Goal: Task Accomplishment & Management: Manage account settings

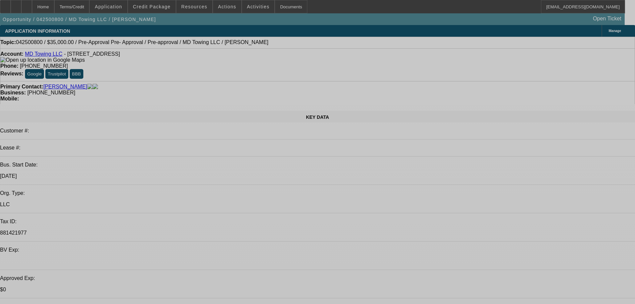
select select "0"
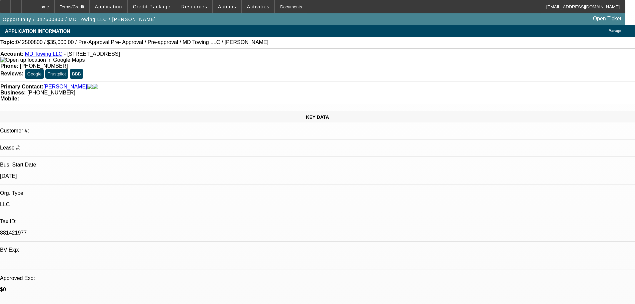
select select "2"
select select "0"
select select "6"
select select "0"
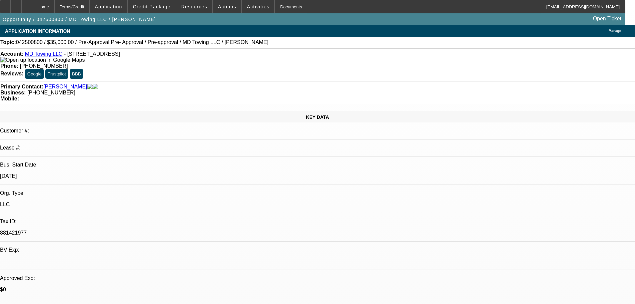
select select "2"
select select "0"
select select "6"
select select "0"
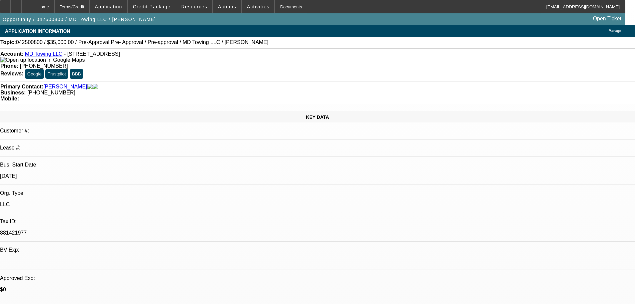
select select "2"
select select "0"
select select "6"
select select "0.1"
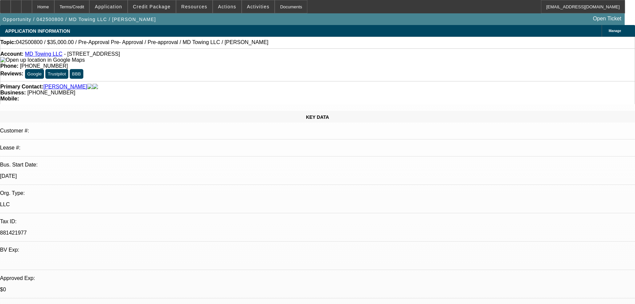
select select "2"
select select "0"
select select "6"
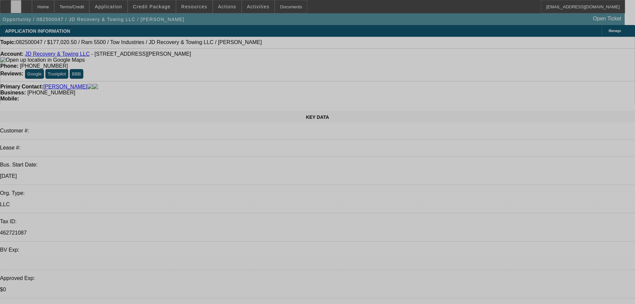
select select "0"
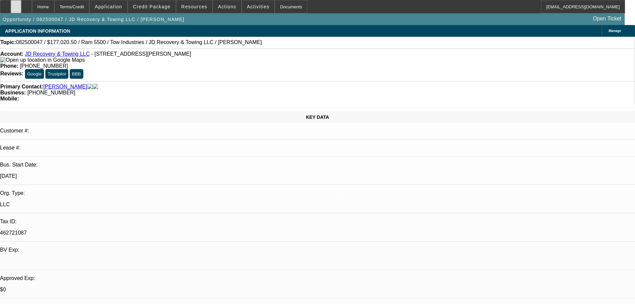
select select "0"
select select "0.1"
select select "4"
select select "0"
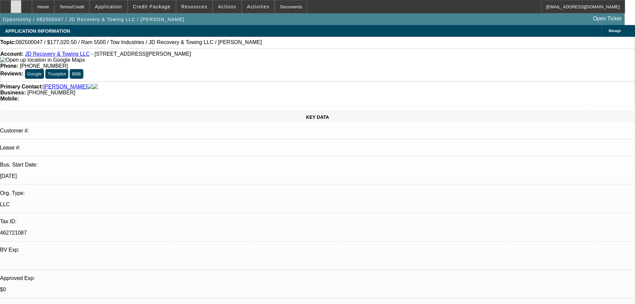
select select "0.1"
select select "4"
select select "0"
select select "0.1"
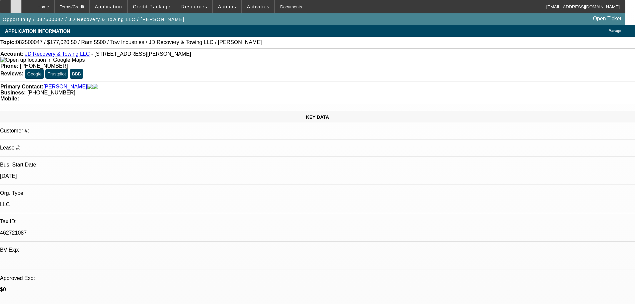
select select "4"
select select "0"
select select "0.1"
select select "4"
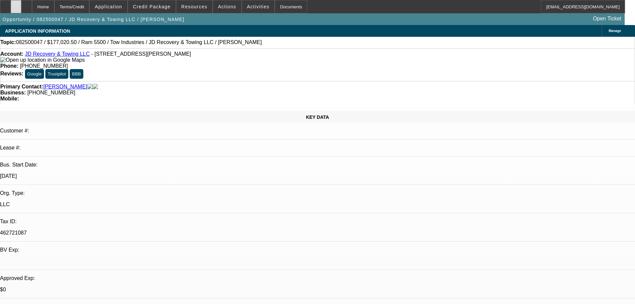
click at [21, 10] on div at bounding box center [16, 6] width 11 height 13
click at [32, 4] on div at bounding box center [26, 6] width 11 height 13
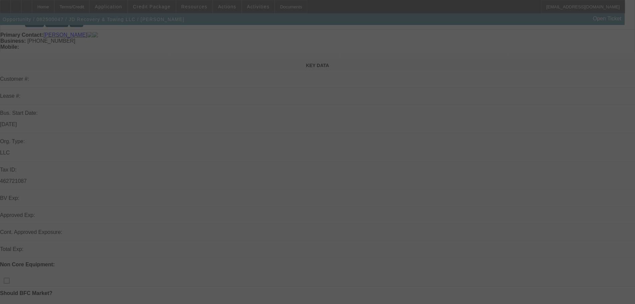
scroll to position [67, 0]
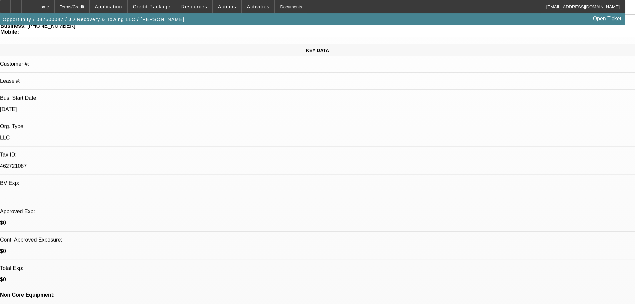
select select "0"
select select "0.1"
select select "4"
select select "0"
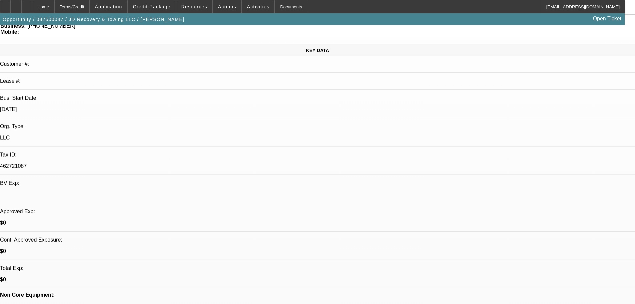
select select "0"
select select "0.1"
select select "4"
select select "0"
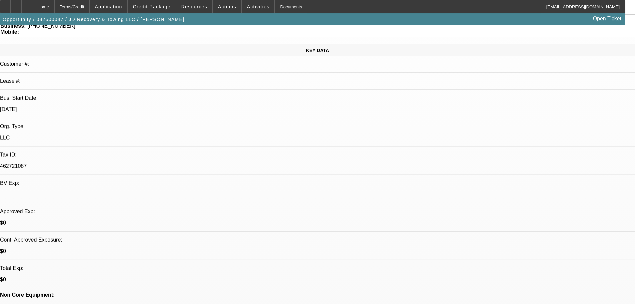
select select "0.1"
select select "4"
select select "0"
select select "0.1"
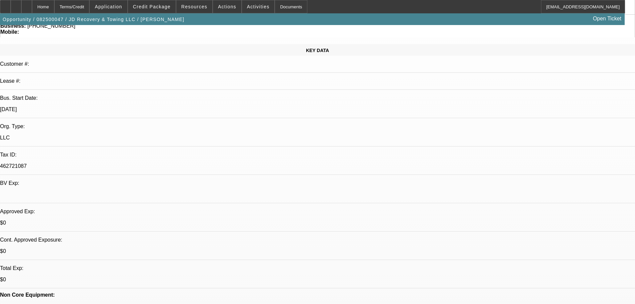
select select "4"
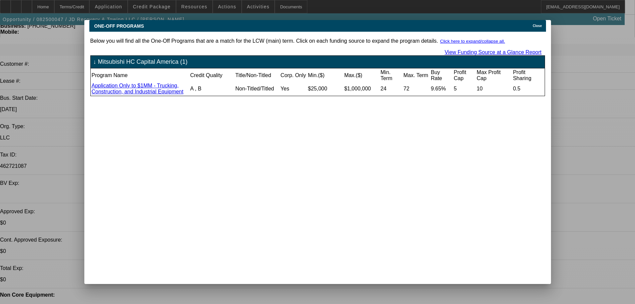
click at [533, 20] on div "Close" at bounding box center [538, 24] width 15 height 8
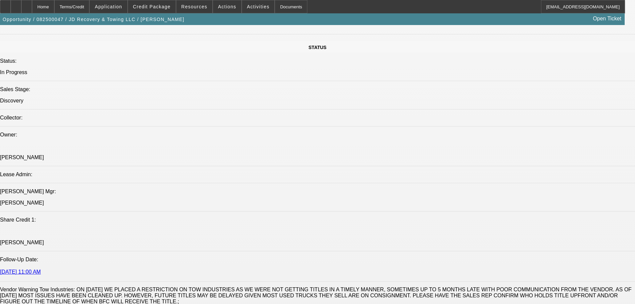
scroll to position [733, 0]
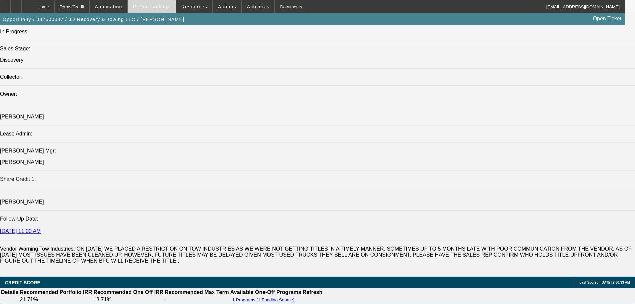
click at [161, 13] on span at bounding box center [152, 7] width 48 height 16
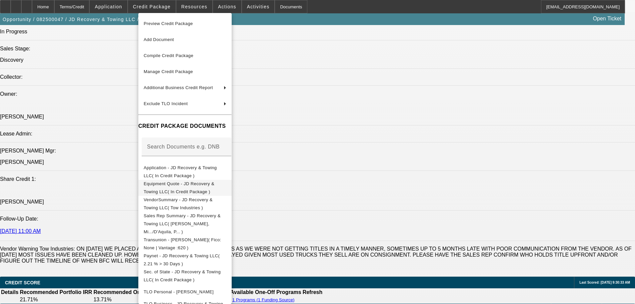
click at [188, 187] on span "Equipment Quote - JD Recovery & Towing LLC( In Credit Package )" at bounding box center [179, 187] width 71 height 13
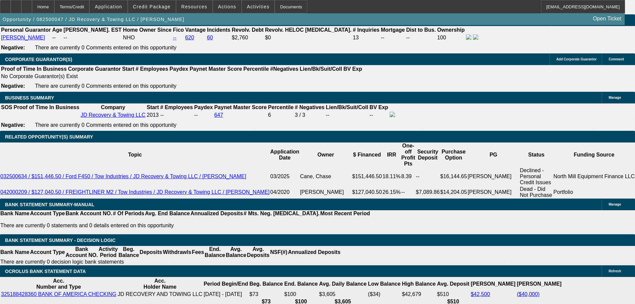
scroll to position [1000, 0]
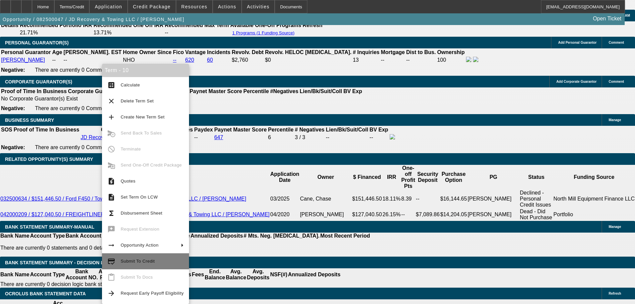
click at [142, 258] on span "Submit To Credit" at bounding box center [152, 261] width 63 height 8
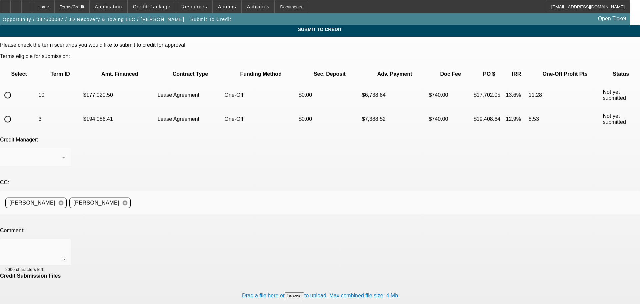
click at [14, 88] on input "radio" at bounding box center [7, 94] width 13 height 13
radio input "true"
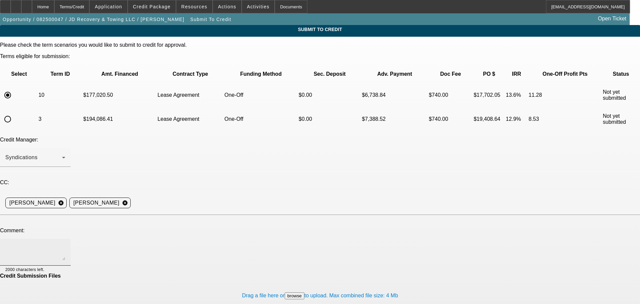
click at [65, 244] on textarea at bounding box center [35, 252] width 60 height 16
click at [65, 239] on div "Updated invoice with itemized upgrades in file." at bounding box center [35, 252] width 60 height 27
click at [65, 244] on textarea "Updated invoice with itemized upgrades in file." at bounding box center [35, 252] width 60 height 16
type textarea "Updated invoice with itemized upgrades in file. Autogrip wheelift was a big par…"
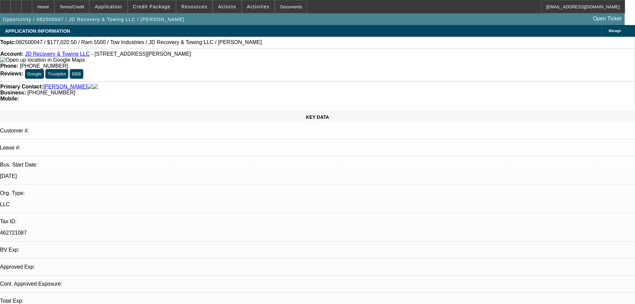
select select "0"
select select "0.1"
select select "4"
select select "0"
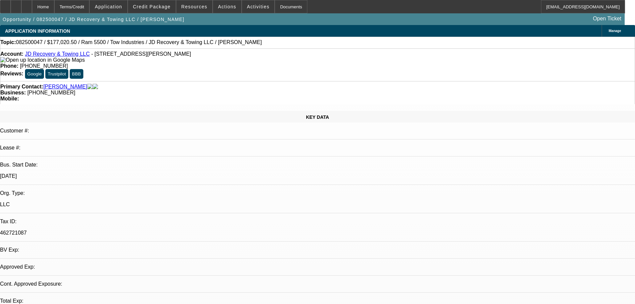
select select "0"
select select "0.1"
select select "4"
select select "0"
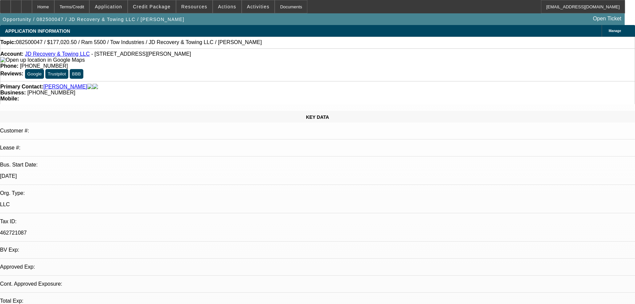
select select "0.1"
select select "4"
select select "0"
select select "0.1"
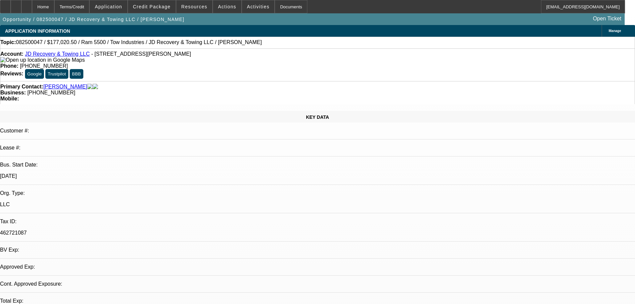
select select "4"
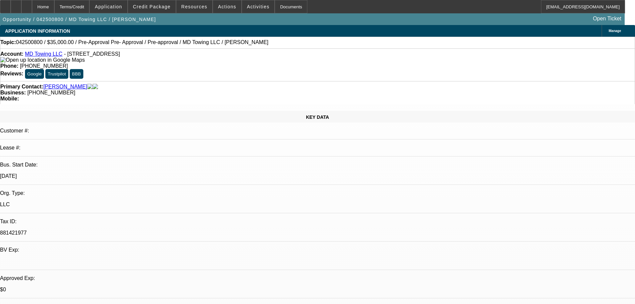
select select "0"
select select "2"
select select "0"
select select "6"
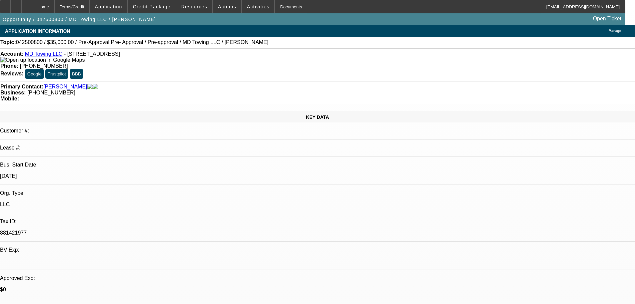
select select "0"
select select "2"
select select "0"
select select "6"
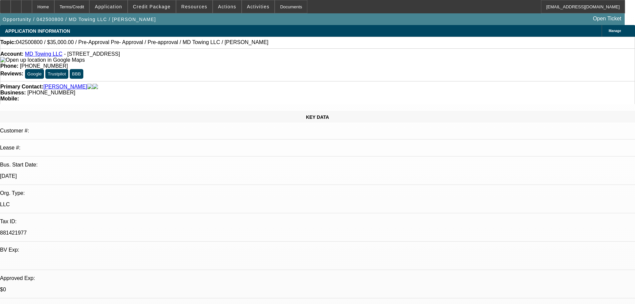
select select "0"
select select "2"
select select "0"
select select "6"
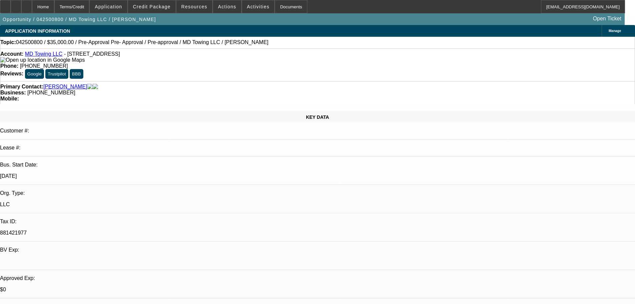
select select "0.1"
select select "2"
select select "0"
select select "6"
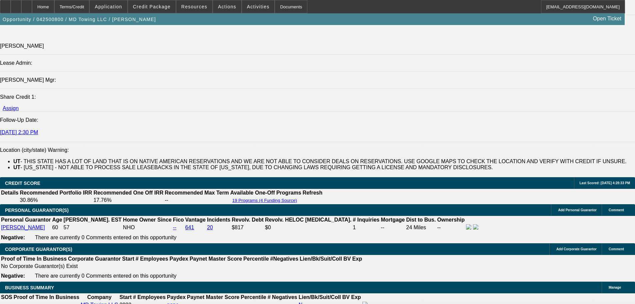
scroll to position [933, 0]
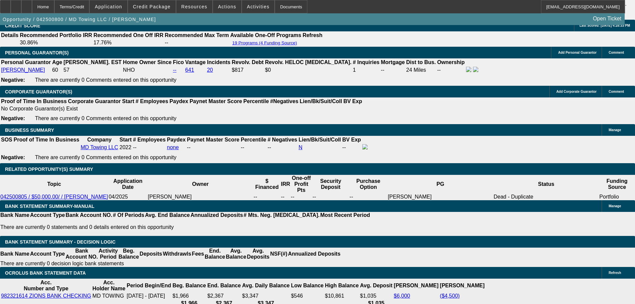
scroll to position [1000, 0]
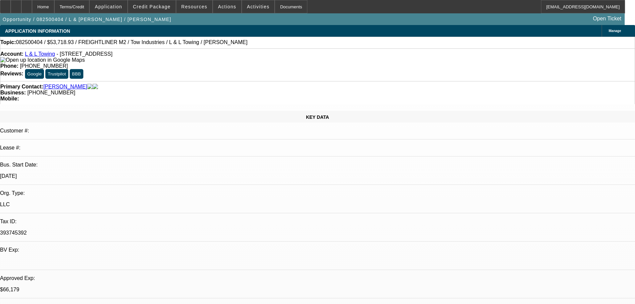
select select "0"
select select "2"
select select "0.1"
select select "4"
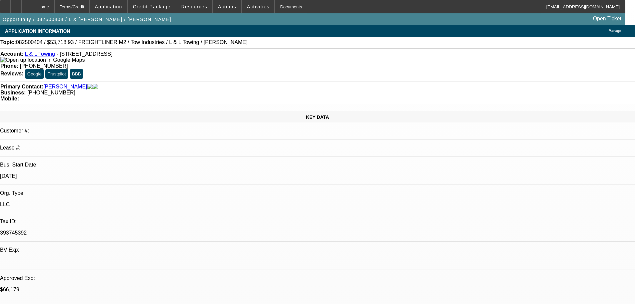
select select "0"
select select "2"
select select "0.1"
select select "4"
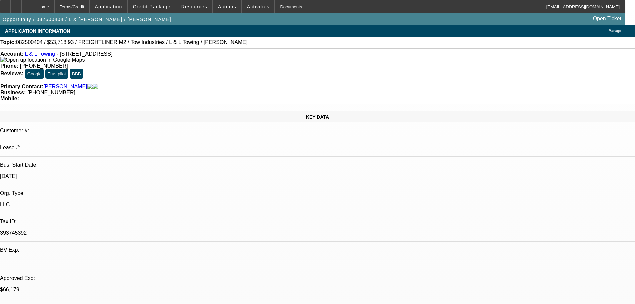
select select "0"
select select "2"
select select "0.1"
select select "4"
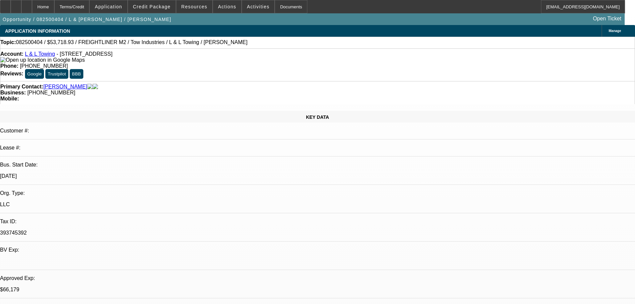
select select "0"
select select "2"
select select "0.1"
select select "4"
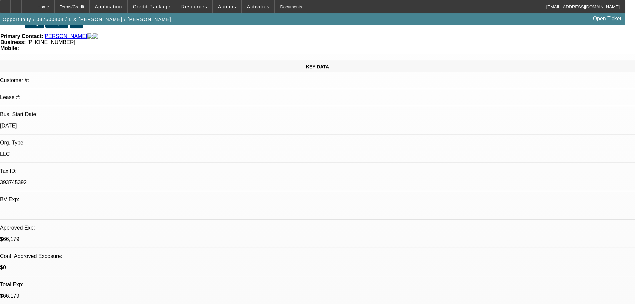
scroll to position [67, 0]
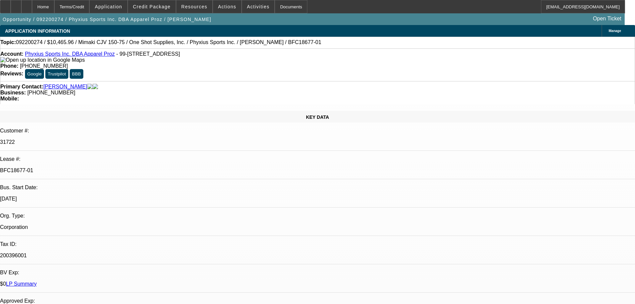
select select "0"
select select "6"
select select "0"
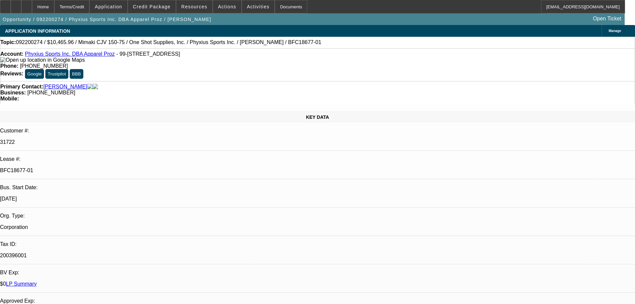
select select "0"
select select "6"
select select "0"
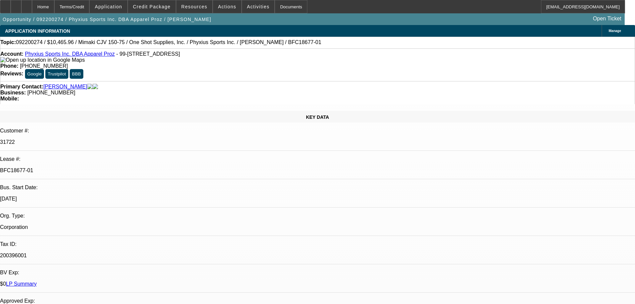
select select "0.1"
select select "4"
select select "0"
select select "0.1"
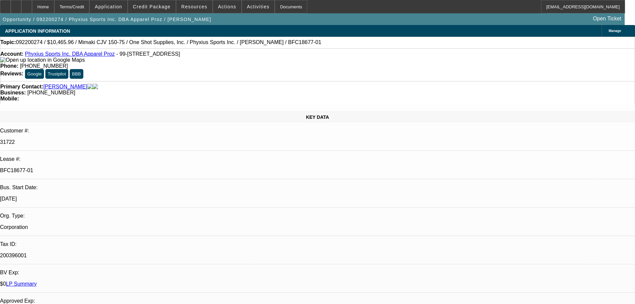
select select "4"
drag, startPoint x: 489, startPoint y: 163, endPoint x: 460, endPoint y: 168, distance: 29.2
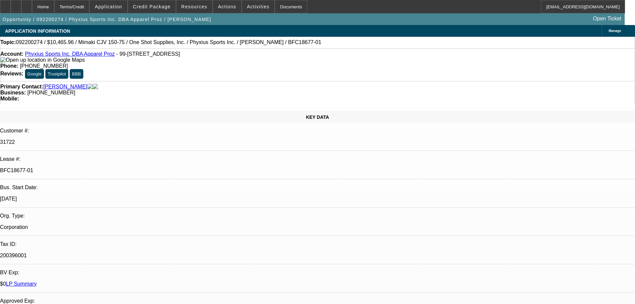
drag, startPoint x: 462, startPoint y: 164, endPoint x: 488, endPoint y: 163, distance: 25.7
click at [144, 7] on span "Credit Package" at bounding box center [152, 6] width 38 height 5
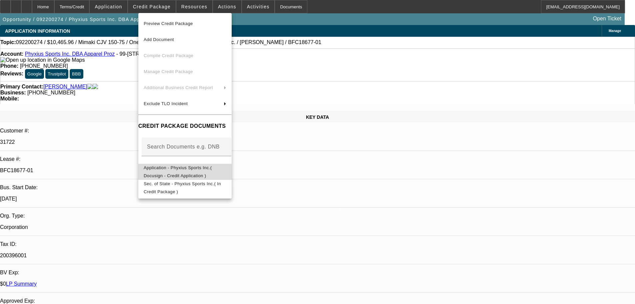
click at [191, 165] on span "Application - Phyxius Sports Inc.( Docusign - Credit Application )" at bounding box center [185, 172] width 83 height 16
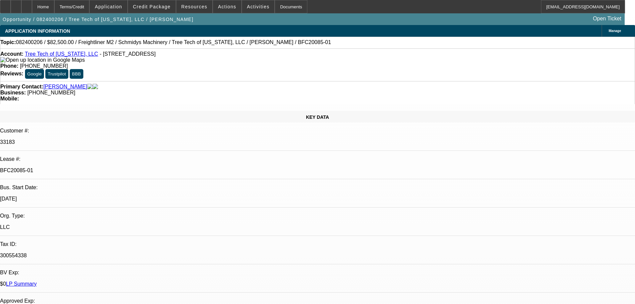
select select "0"
select select "6"
select select "0"
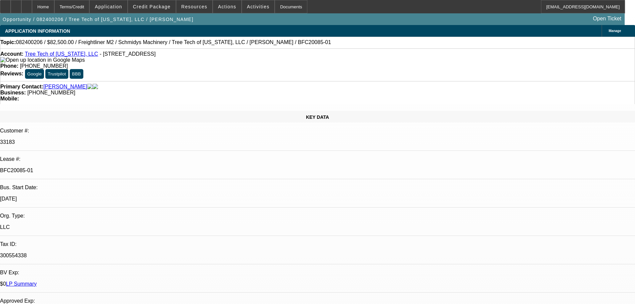
select select "0"
select select "6"
select select "0"
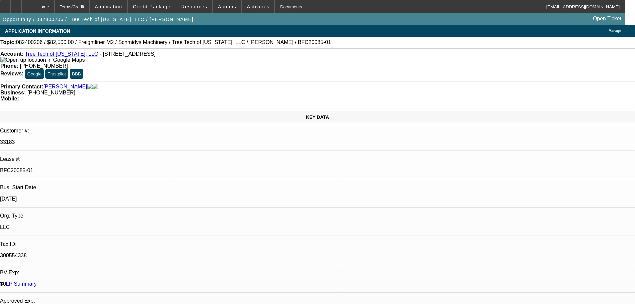
select select "0"
select select "6"
select select "0"
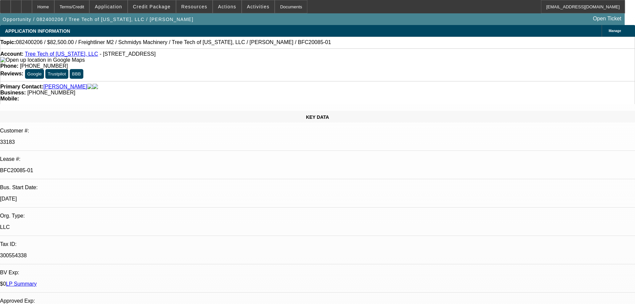
select select "6"
select select "0"
select select "0.1"
select select "4"
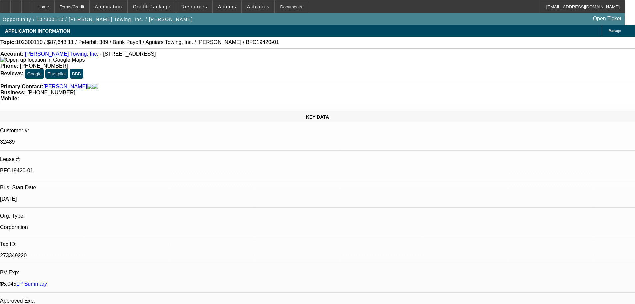
select select "0"
select select "0.1"
select select "4"
select select "0"
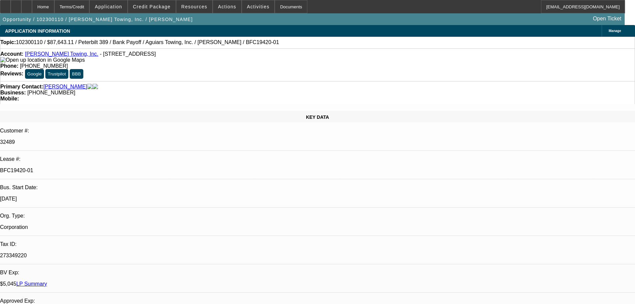
select select "0"
select select "0.1"
select select "4"
select select "0"
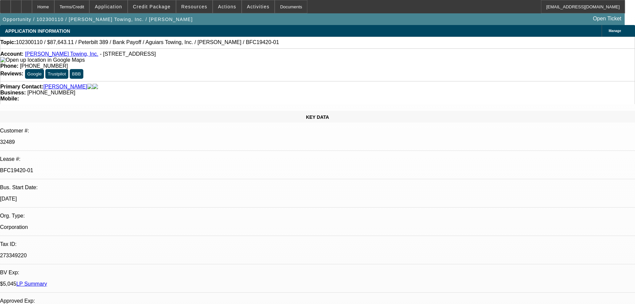
select select "0.1"
select select "4"
select select "0"
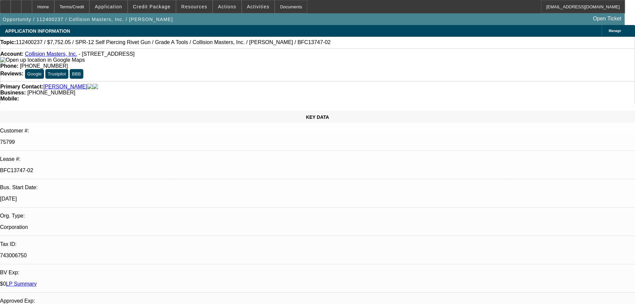
select select "0"
select select "6"
select select "0"
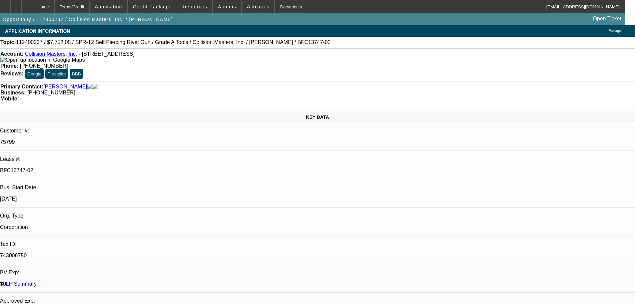
select select "0"
select select "6"
select select "0"
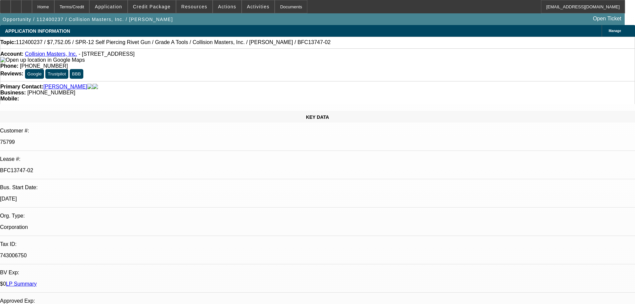
select select "6"
select select "0"
select select "6"
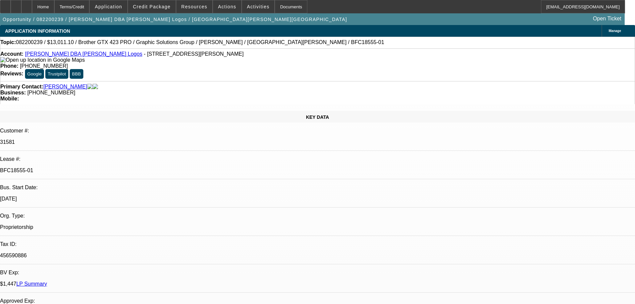
select select "0"
select select "0.1"
select select "4"
select select "0"
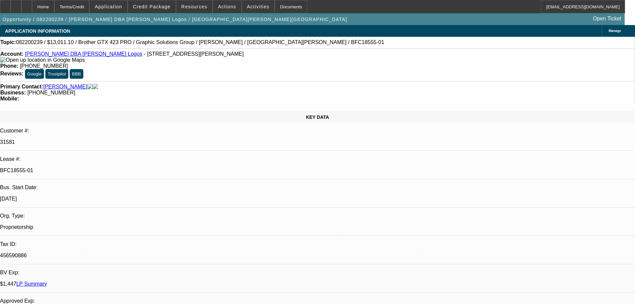
select select "0"
select select "0.1"
select select "4"
select select "0"
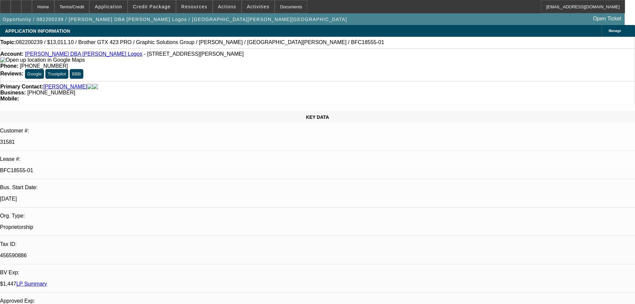
select select "0.1"
select select "4"
select select "0"
select select "0.1"
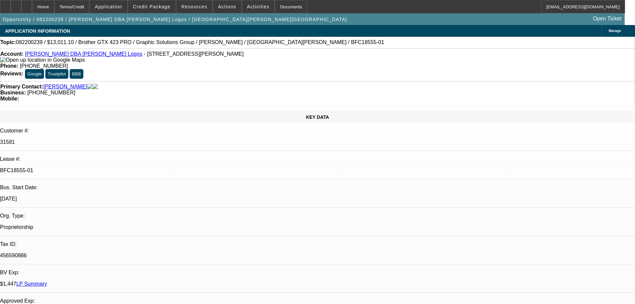
select select "4"
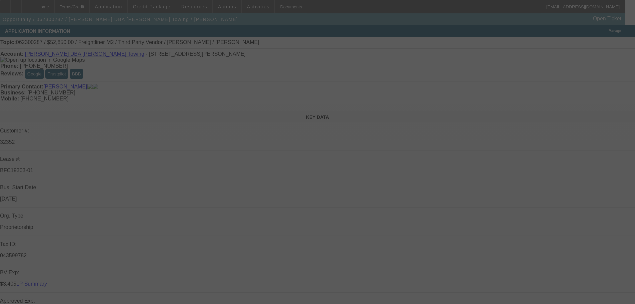
select select "0"
select select "2"
select select "0.1"
select select "4"
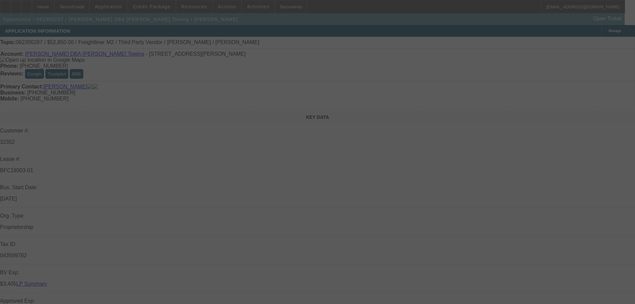
select select "0"
select select "2"
select select "0.1"
select select "6"
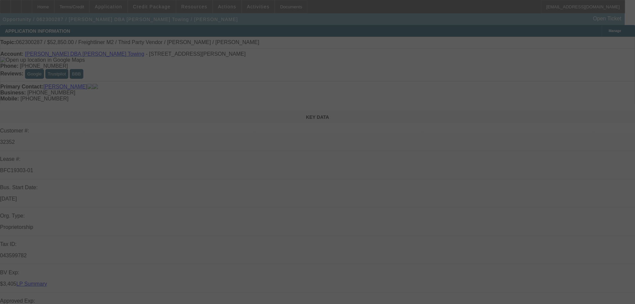
select select "0"
select select "2"
select select "0.1"
select select "6"
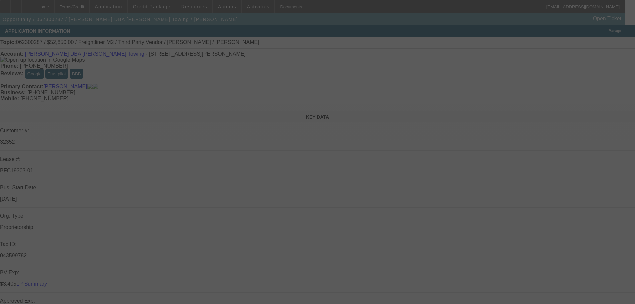
select select "0"
select select "2"
select select "0.1"
select select "4"
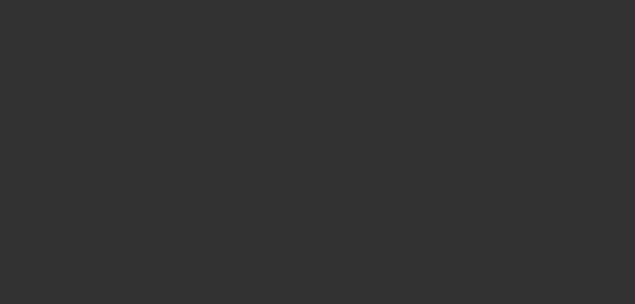
select select "0"
select select "6"
select select "0"
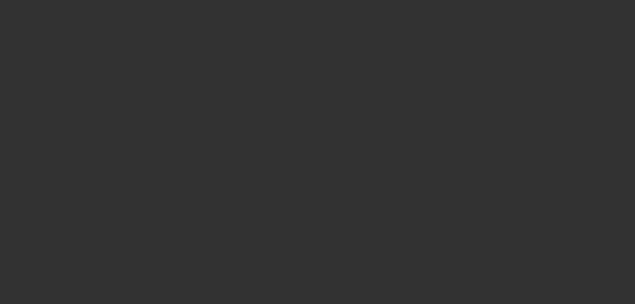
select select "0"
select select "2"
select select "0"
select select "6"
select select "0"
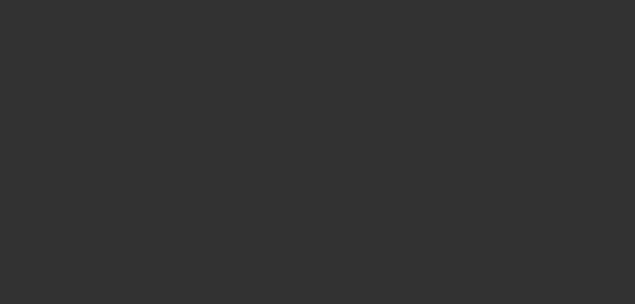
select select "0"
select select "2"
select select "0"
select select "6"
select select "0"
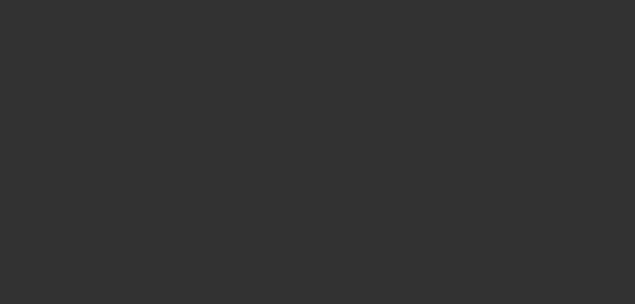
select select "0"
select select "0.1"
select select "4"
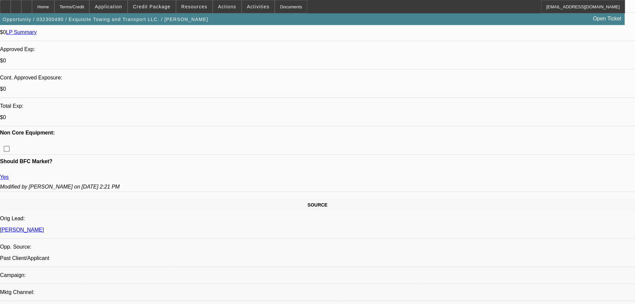
scroll to position [267, 0]
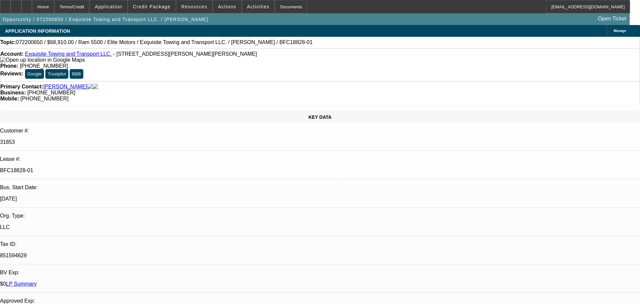
select select "0"
select select "0.1"
select select "4"
select select "0"
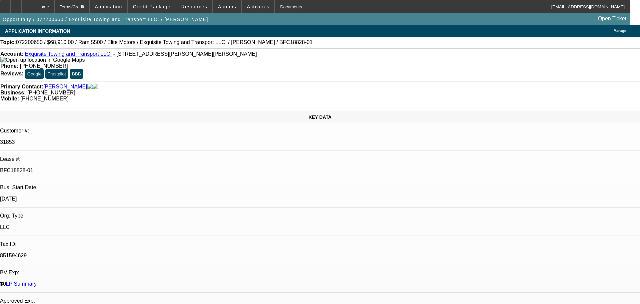
select select "0"
select select "0.1"
select select "4"
select select "0"
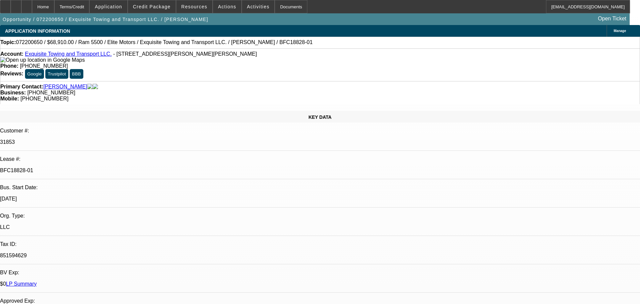
select select "0.1"
select select "4"
select select "0"
select select "0.1"
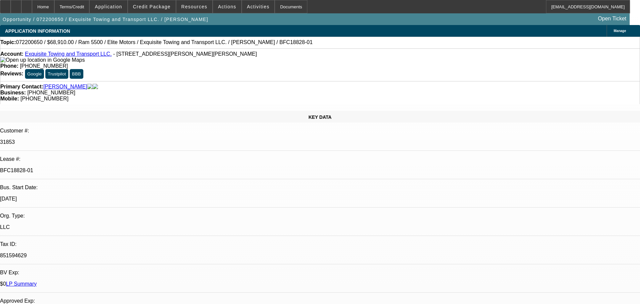
select select "4"
select select "0"
select select "2"
select select "0.1"
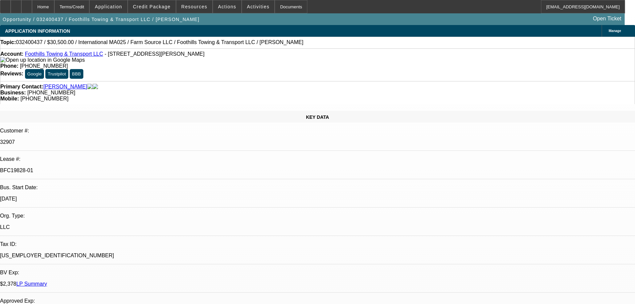
select select "4"
select select "0"
select select "2"
select select "0.1"
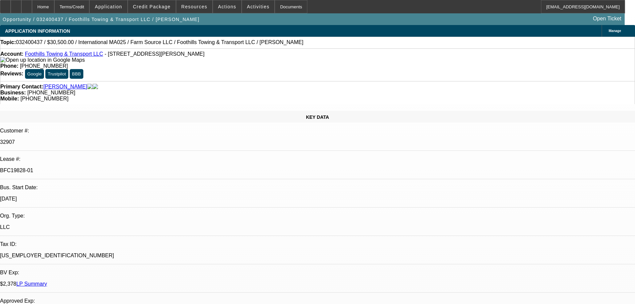
select select "4"
select select "0"
select select "2"
select select "0.1"
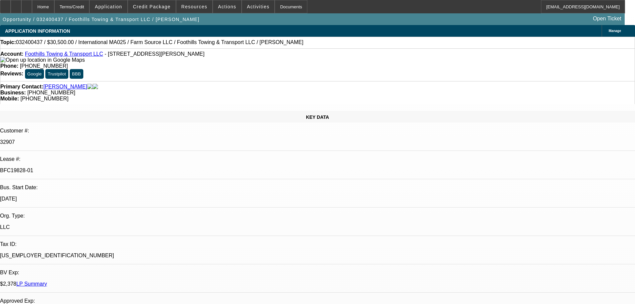
select select "4"
select select "0"
select select "2"
select select "0.1"
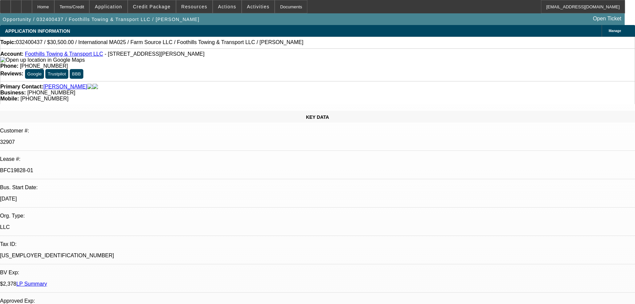
select select "4"
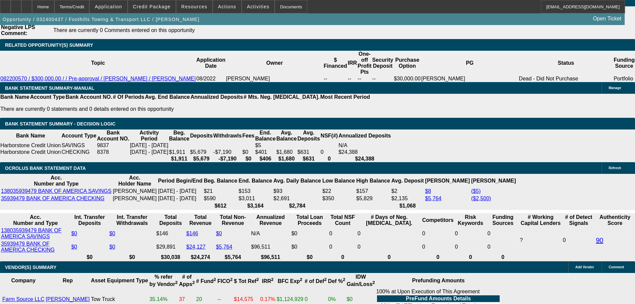
scroll to position [1005, 0]
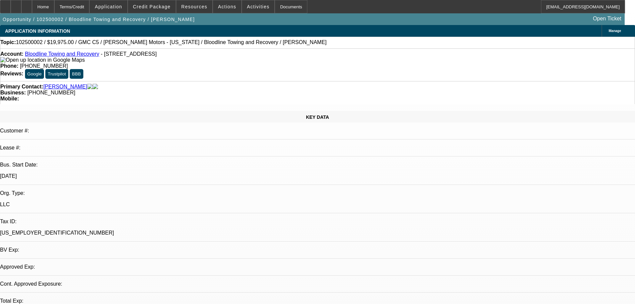
select select "0.15"
select select "2"
select select "0"
select select "6"
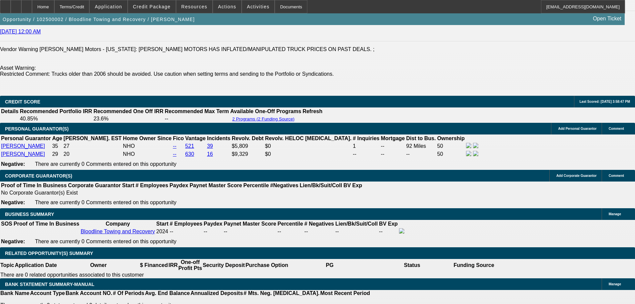
scroll to position [1000, 0]
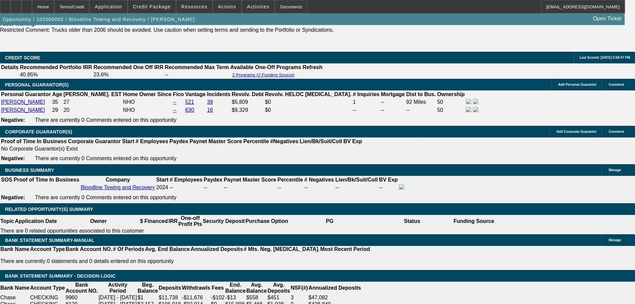
drag, startPoint x: 514, startPoint y: 276, endPoint x: 499, endPoint y: 275, distance: 15.0
drag, startPoint x: 497, startPoint y: 275, endPoint x: 515, endPoint y: 274, distance: 18.0
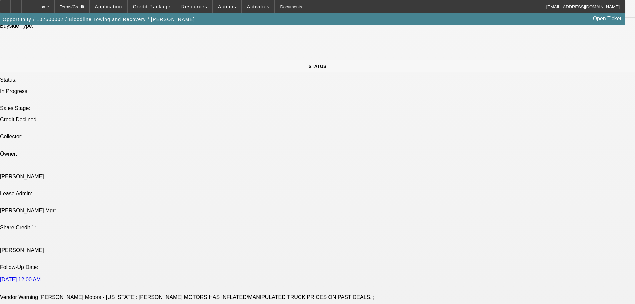
scroll to position [733, 0]
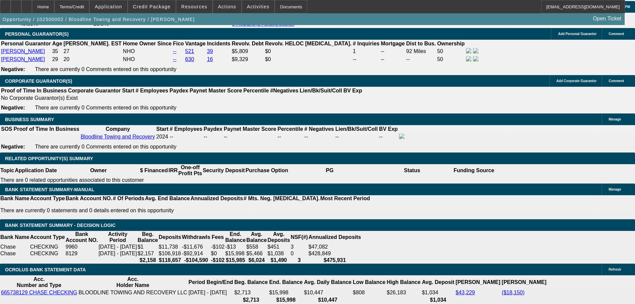
scroll to position [1067, 0]
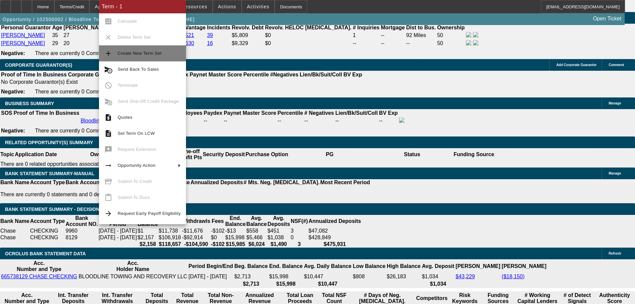
click at [152, 59] on button "add Create New Term Set" at bounding box center [142, 53] width 87 height 16
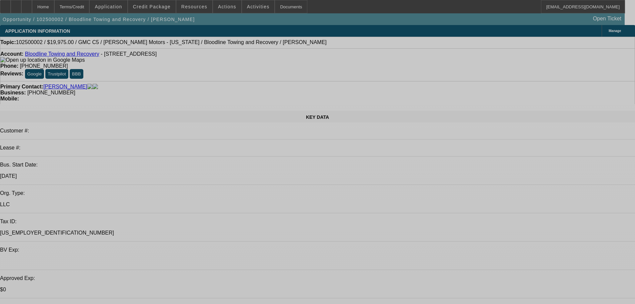
select select "0.15"
select select "2"
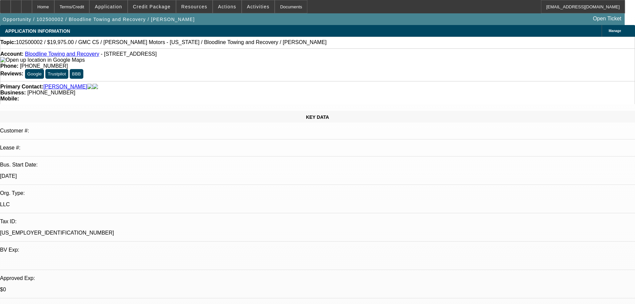
select select "0"
select select "6"
select select "0.15"
select select "2"
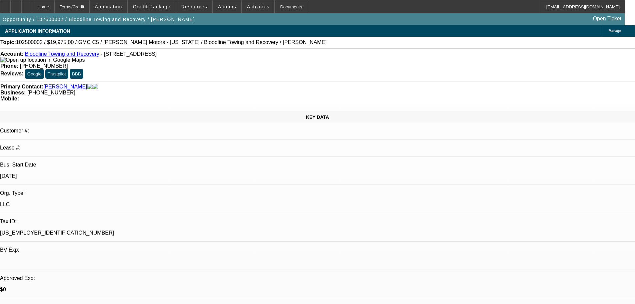
select select "0"
select select "6"
select select "0.15"
select select "2"
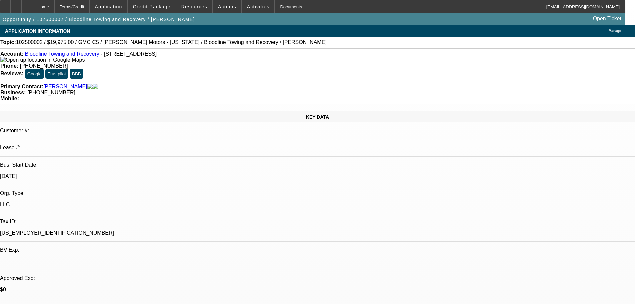
select select "0"
select select "6"
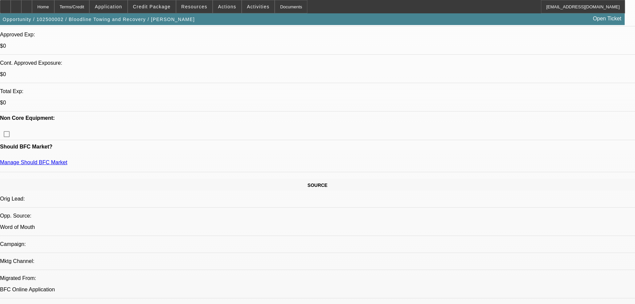
scroll to position [267, 0]
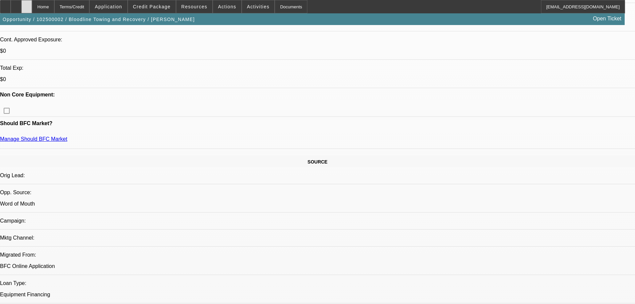
click at [32, 9] on div at bounding box center [26, 6] width 11 height 13
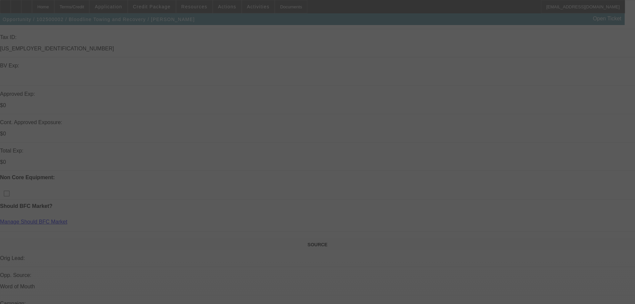
scroll to position [200, 0]
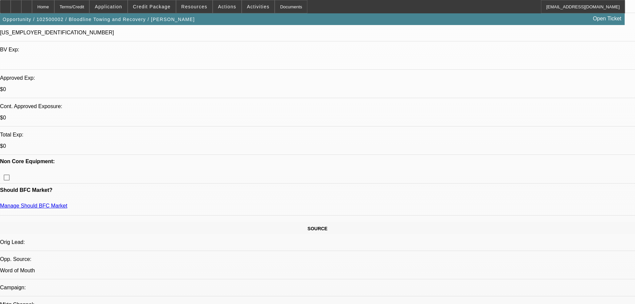
select select "0.15"
select select "2"
select select "0"
select select "6"
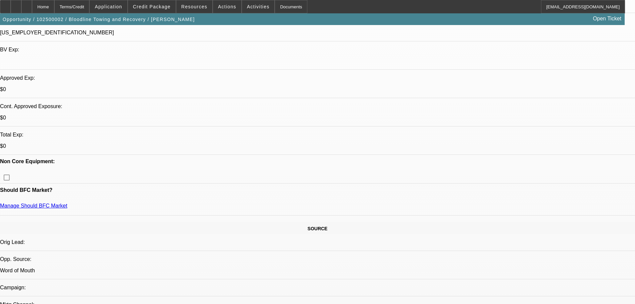
select select "0.15"
select select "2"
select select "0"
select select "6"
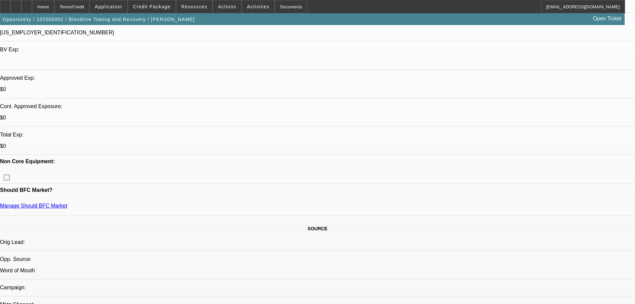
select select "0.15"
select select "2"
select select "0"
select select "6"
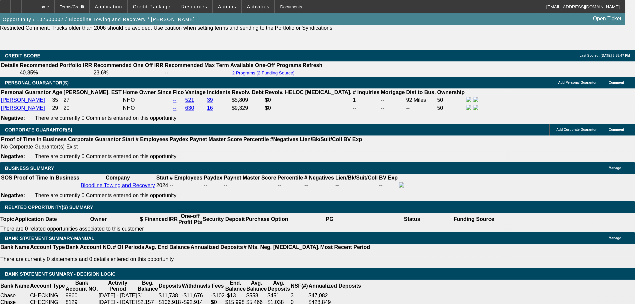
scroll to position [1040, 0]
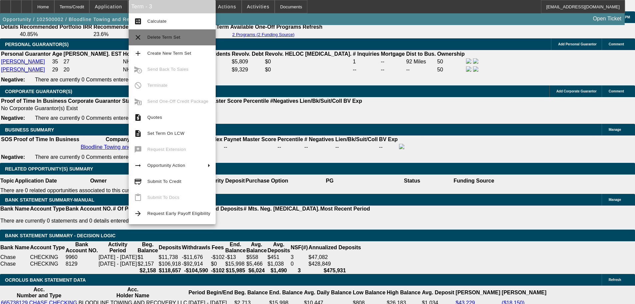
click at [175, 38] on span "Delete Term Set" at bounding box center [163, 37] width 33 height 5
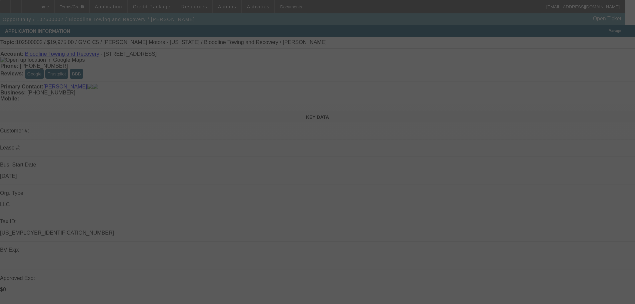
select select "0.15"
select select "2"
select select "0"
select select "6"
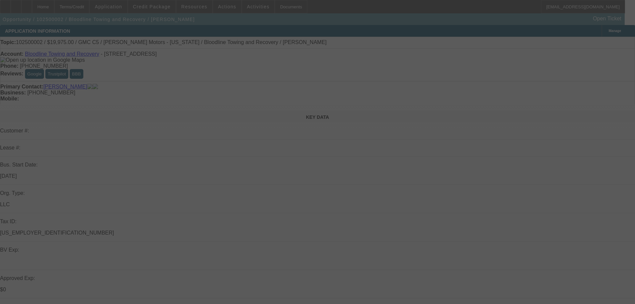
select select "0.15"
select select "2"
select select "0"
select select "6"
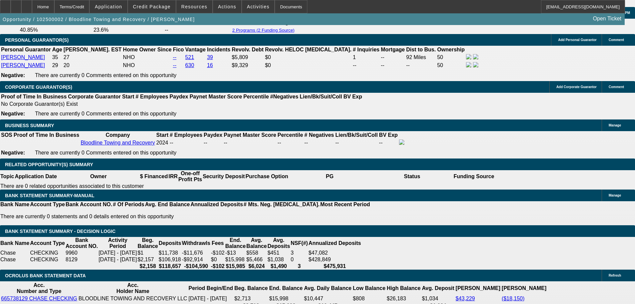
scroll to position [1067, 0]
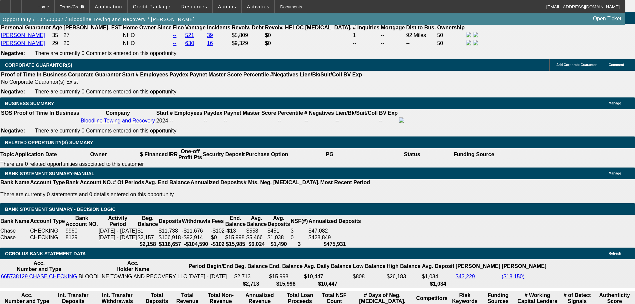
drag, startPoint x: 136, startPoint y: 84, endPoint x: 165, endPoint y: 116, distance: 43.2
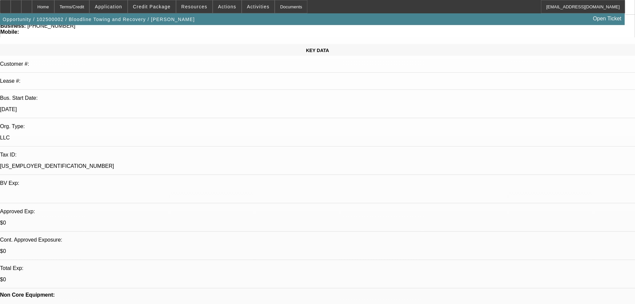
scroll to position [200, 0]
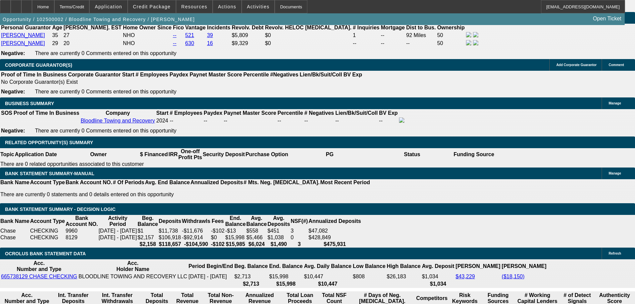
scroll to position [1133, 0]
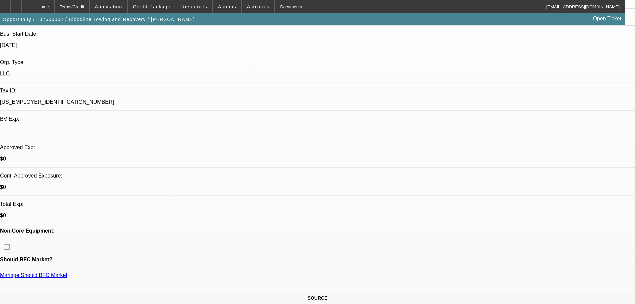
scroll to position [67, 0]
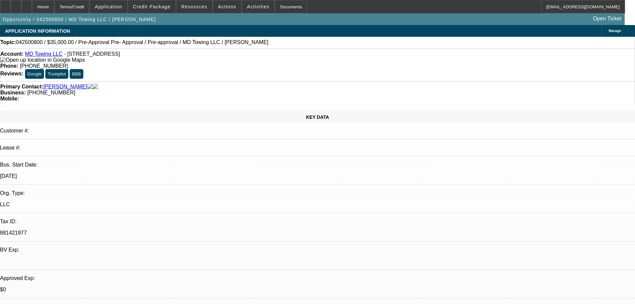
select select "0"
select select "2"
select select "0"
select select "6"
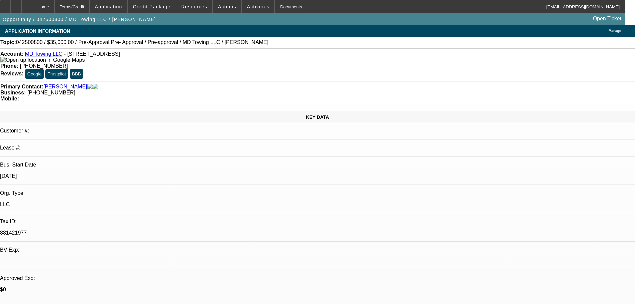
select select "0"
select select "2"
select select "0"
select select "6"
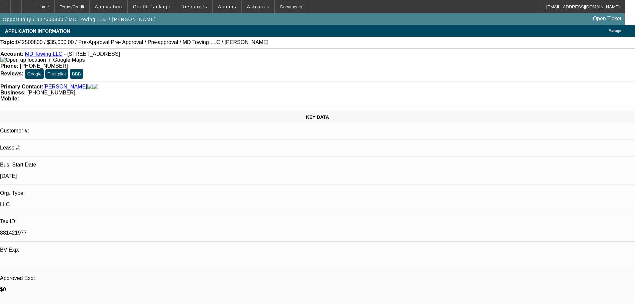
select select "0"
select select "2"
select select "0"
select select "6"
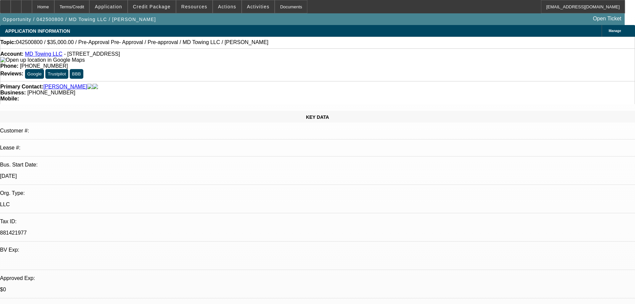
select select "0.1"
select select "2"
select select "0"
select select "6"
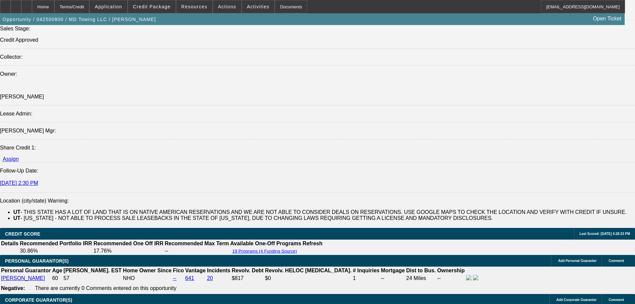
scroll to position [800, 0]
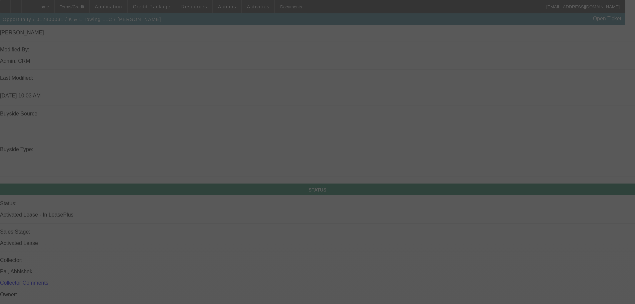
scroll to position [664, 0]
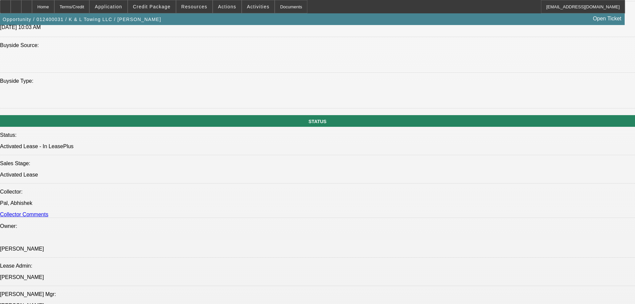
select select "0"
select select "6"
select select "0"
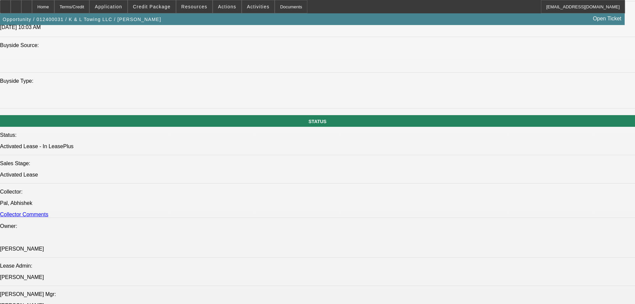
select select "0"
select select "6"
select select "0"
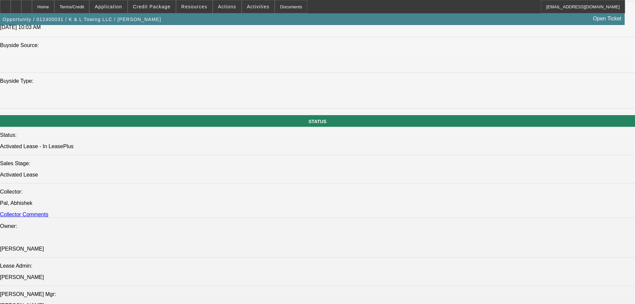
select select "0"
select select "6"
select select "0"
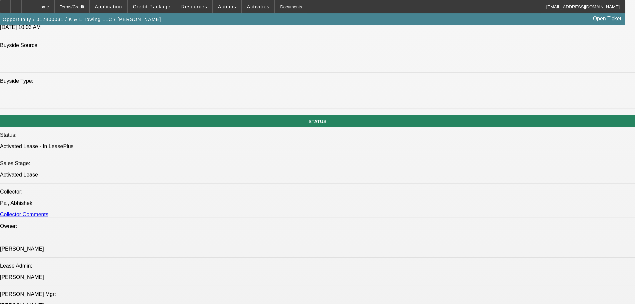
select select "6"
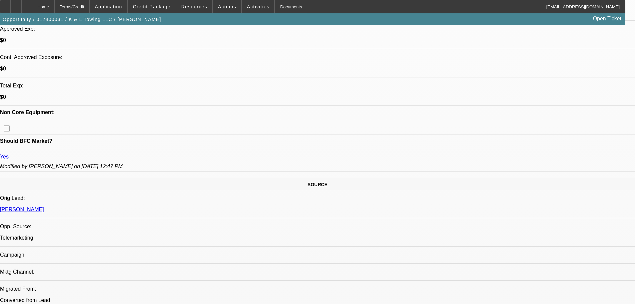
scroll to position [205, 0]
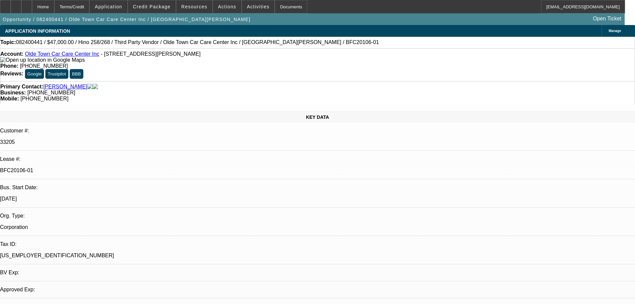
select select "0"
select select "2"
select select "0"
select select "6"
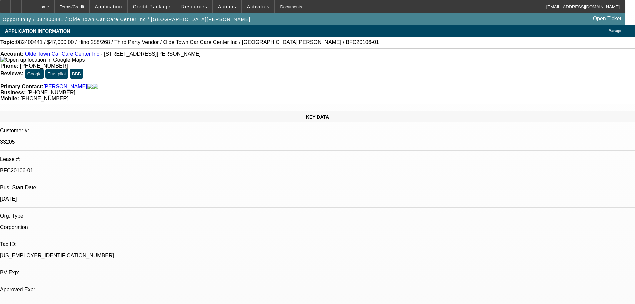
select select "0"
select select "2"
select select "0"
select select "6"
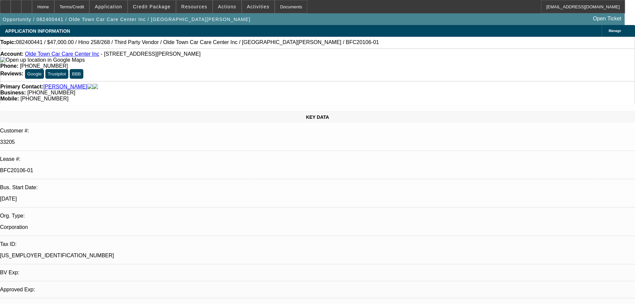
select select "0"
select select "2"
select select "0"
select select "6"
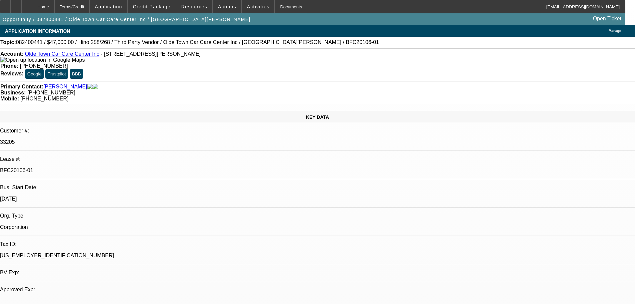
select select "0"
select select "2"
select select "0"
select select "6"
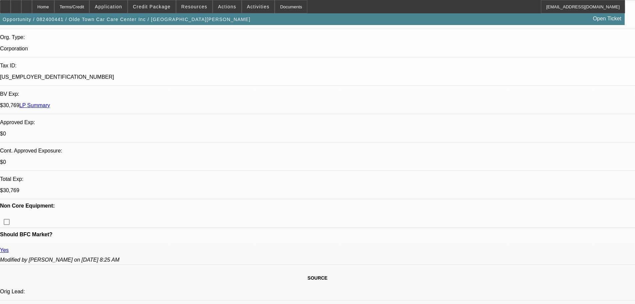
scroll to position [200, 0]
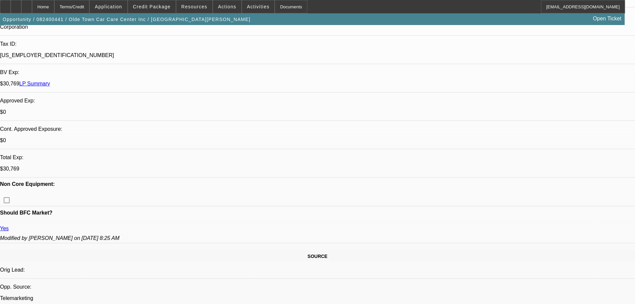
drag, startPoint x: 101, startPoint y: 193, endPoint x: 146, endPoint y: 191, distance: 44.7
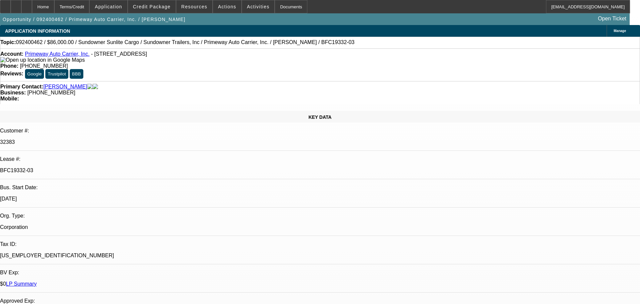
select select "0"
select select "6"
select select "0"
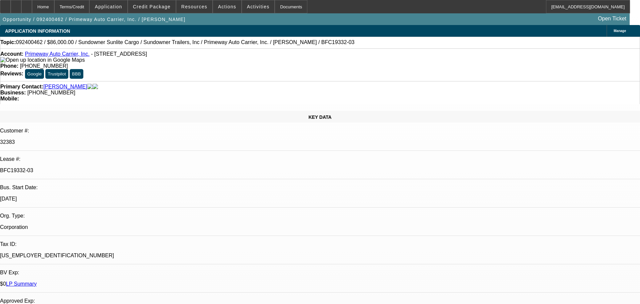
select select "0"
select select "6"
select select "0"
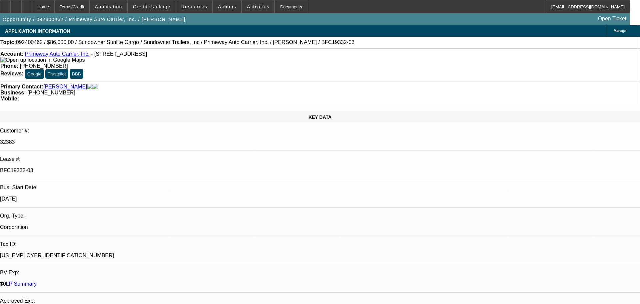
select select "0"
select select "6"
select select "0"
select select "2"
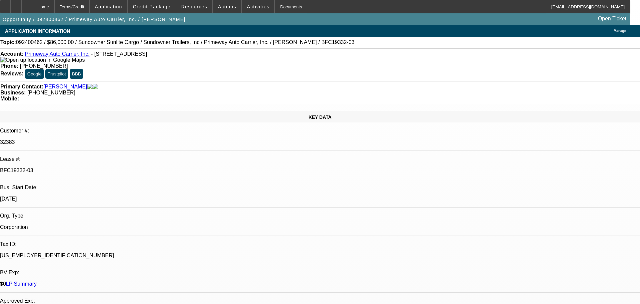
select select "0"
select select "6"
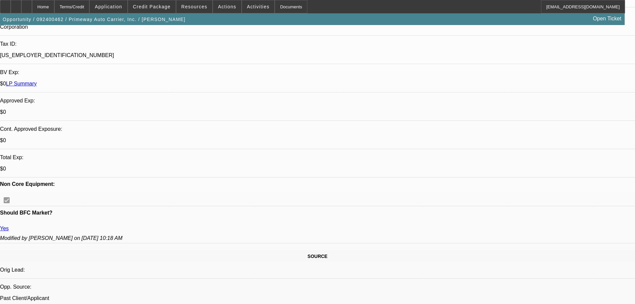
scroll to position [400, 0]
click at [153, 13] on span at bounding box center [152, 7] width 48 height 16
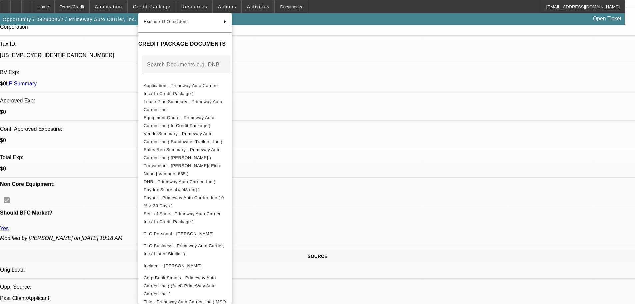
scroll to position [152, 0]
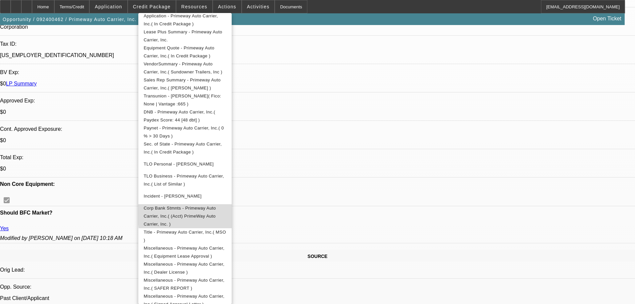
click at [216, 209] on span "Corp Bank Stmnts - Primeway Auto Carrier, Inc.( (Acct) PrimeWay Auto Carrier, I…" at bounding box center [180, 215] width 72 height 21
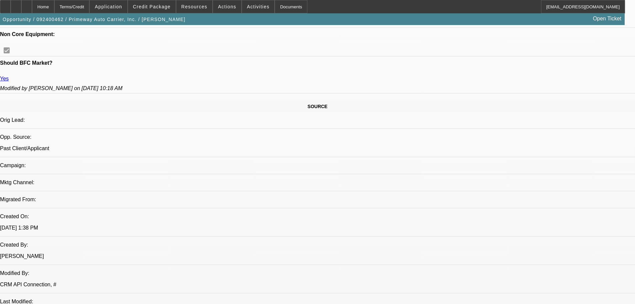
scroll to position [333, 0]
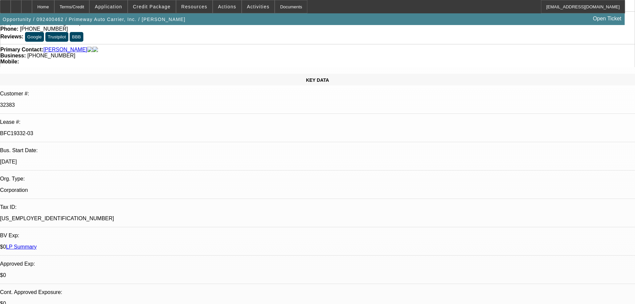
scroll to position [0, 0]
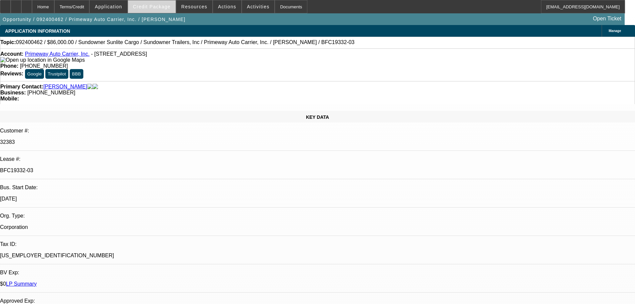
click at [161, 8] on span "Credit Package" at bounding box center [152, 6] width 38 height 5
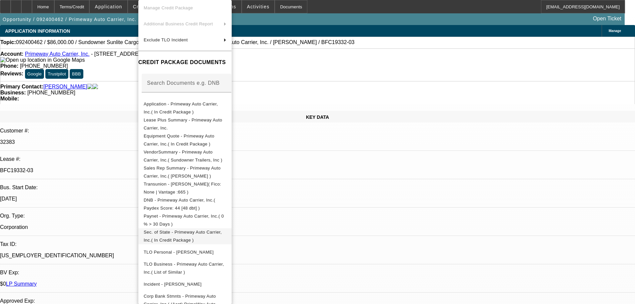
scroll to position [67, 0]
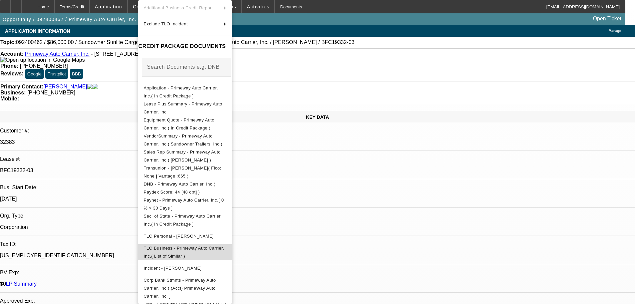
click at [205, 247] on span "TLO Business - Primeway Auto Carrier, Inc.( List of Similar )" at bounding box center [184, 251] width 80 height 13
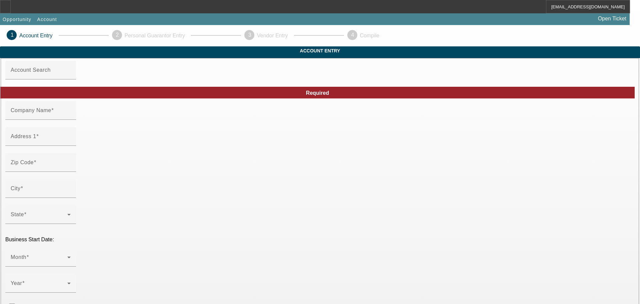
type input "Primeway Auto Carrier, Inc."
type input "[STREET_ADDRESS]"
type input "60193"
type input "[GEOGRAPHIC_DATA]"
type input "[PHONE_NUMBER]"
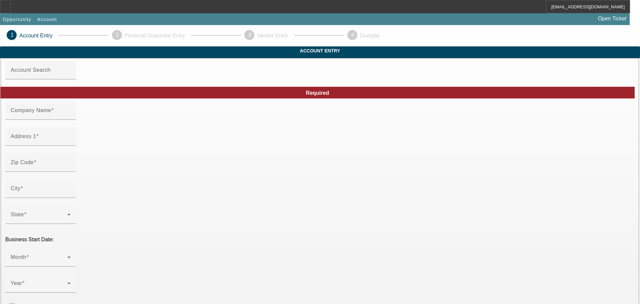
type input "Unit 4"
type input "primewayac@gmail.com"
type input "Cook"
type input "47-1216103"
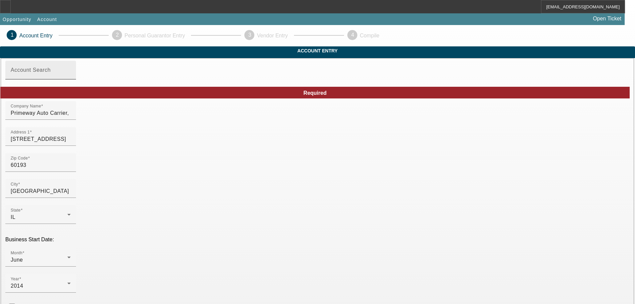
click at [71, 77] on input "Account Search" at bounding box center [41, 73] width 60 height 8
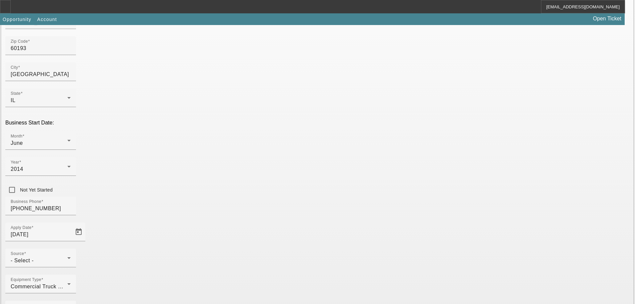
scroll to position [117, 0]
click at [67, 256] on div "- Select -" at bounding box center [39, 260] width 57 height 8
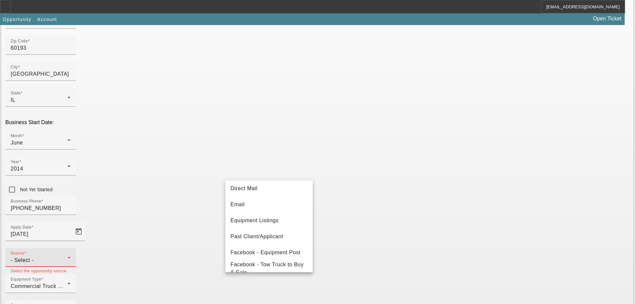
scroll to position [67, 0]
click at [277, 215] on mat-option "Past Client/Applicant" at bounding box center [268, 220] width 87 height 16
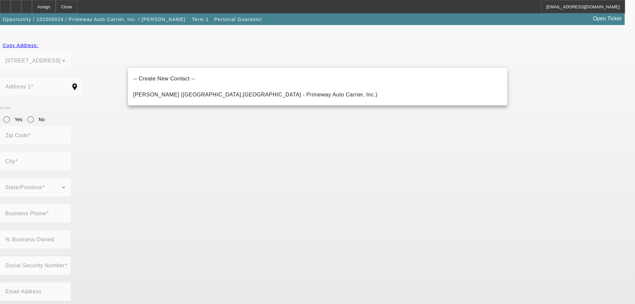
scroll to position [22, 0]
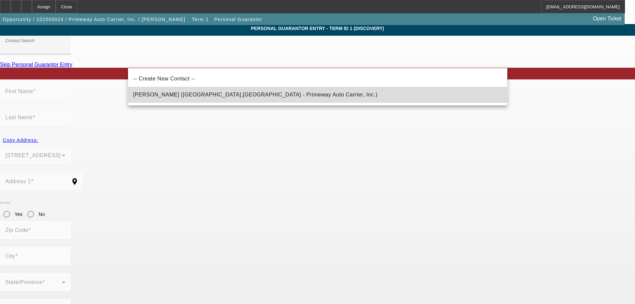
click at [250, 97] on mat-option "Vulpe, Fiodor (Schaumburg,IL - Primeway Auto Carrier, Inc.)" at bounding box center [317, 95] width 379 height 16
type input "Vulpe, Fiodor (Schaumburg,IL - Primeway Auto Carrier, Inc.)"
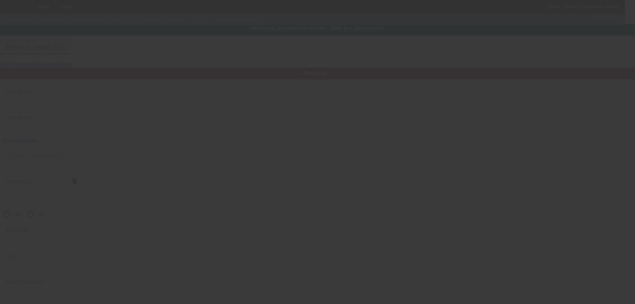
type input "Fiodor"
type input "Vulpe"
type input "321 Charlotte Court #4"
radio input "true"
type input "60193"
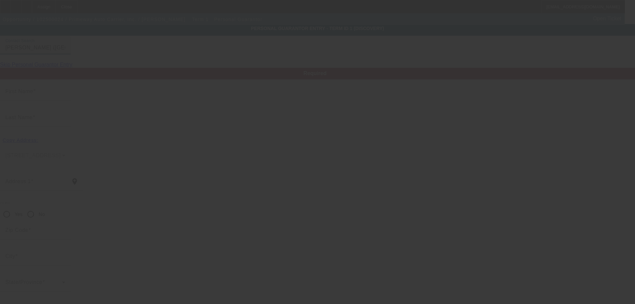
type input "Schaumburg"
type input "[PHONE_NUMBER]"
type input "100"
type input "366-87-5804"
type input "primewayac@gmail.com"
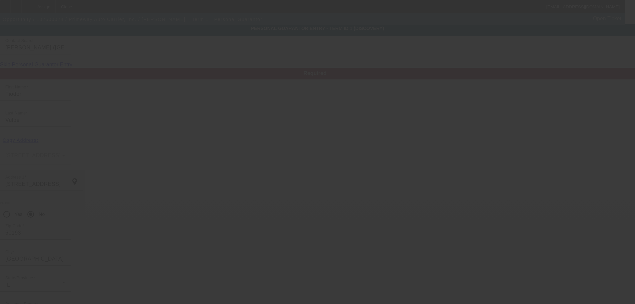
scroll to position [0, 0]
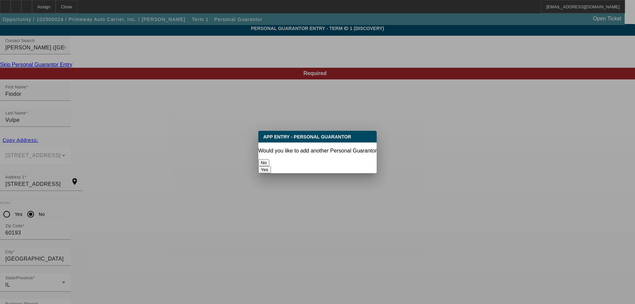
click at [269, 159] on button "No" at bounding box center [263, 162] width 11 height 7
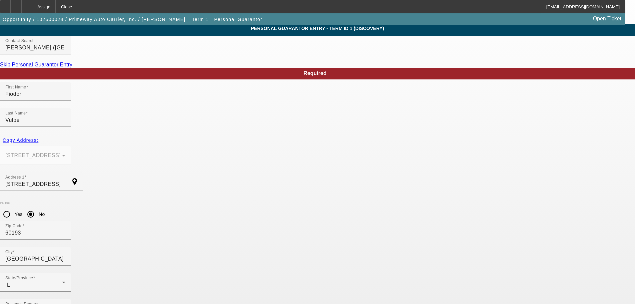
scroll to position [22, 0]
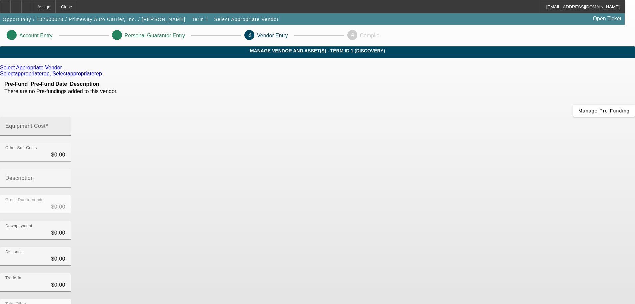
click at [65, 125] on input "Equipment Cost" at bounding box center [35, 129] width 60 height 8
type input "5"
type input "$5.00"
type input "50"
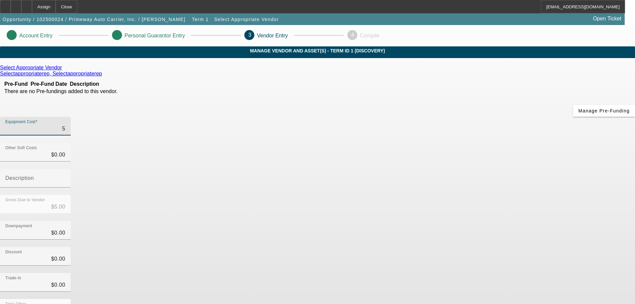
type input "$50.00"
type input "500"
type input "$500.00"
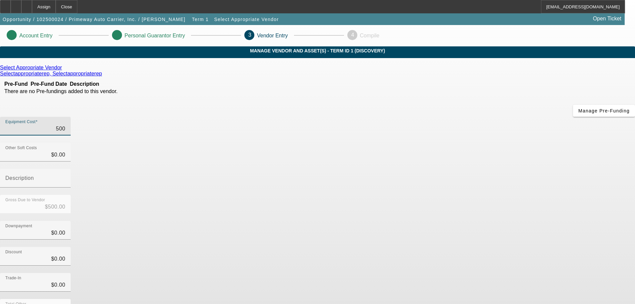
type input "5000"
type input "$5,000.00"
type input "50000"
type input "$50,000.00"
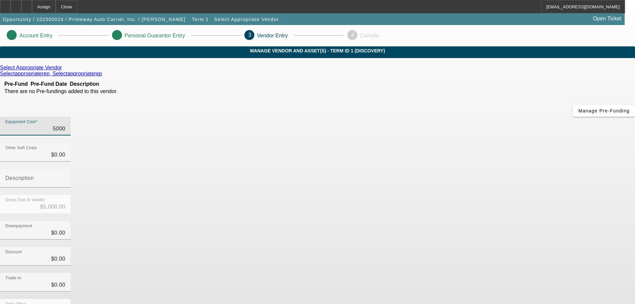
type input "$50,000.00"
click at [437, 221] on div "Downpayment $0.00" at bounding box center [317, 234] width 635 height 26
drag, startPoint x: 294, startPoint y: 208, endPoint x: 303, endPoint y: 76, distance: 132.3
click at [294, 205] on div "Select Appropriate Vendor Selectappropriaterep, Selectappropriaterep Pre-Fund P…" at bounding box center [317, 211] width 635 height 293
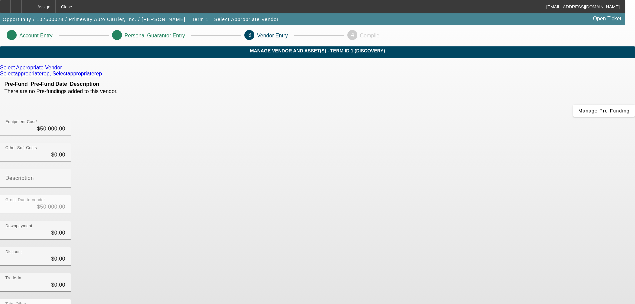
click at [64, 70] on icon at bounding box center [64, 68] width 0 height 6
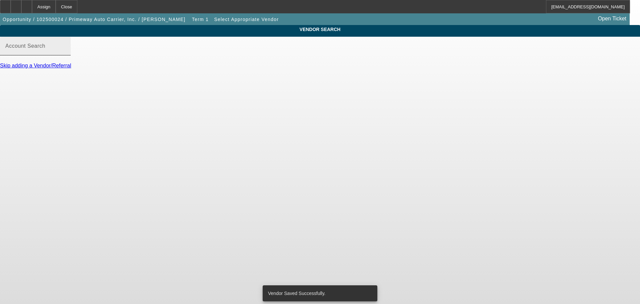
click at [65, 53] on input "Account Search" at bounding box center [35, 49] width 60 height 8
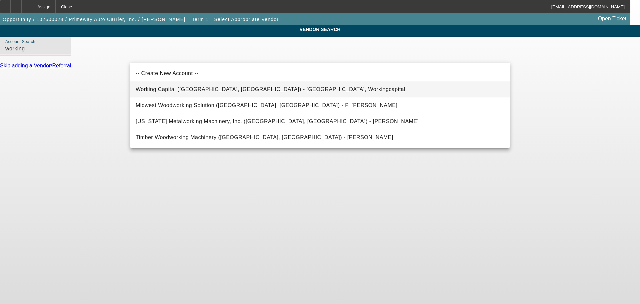
click at [176, 88] on span "Working Capital (Northbrook, IL) - Workingcapital, Workingcapital" at bounding box center [271, 89] width 270 height 6
type input "Working Capital (Northbrook, IL) - Workingcapital, Workingcapital"
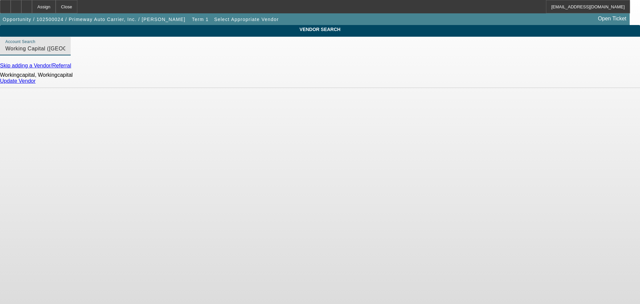
click at [503, 82] on div "Update Vendor" at bounding box center [320, 81] width 640 height 6
click at [36, 84] on link "Update Vendor" at bounding box center [18, 81] width 36 height 6
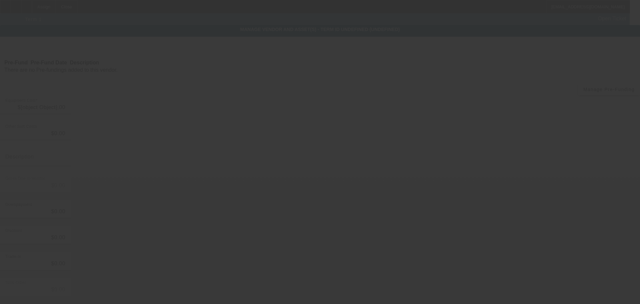
type input "$50,000.00"
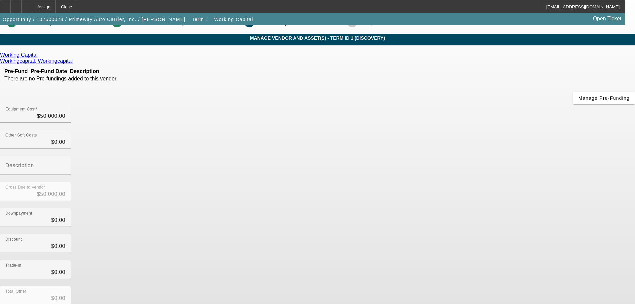
scroll to position [34, 0]
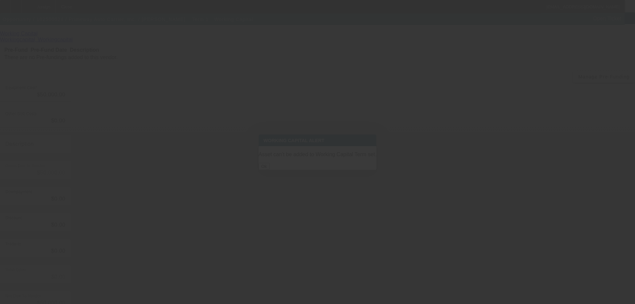
scroll to position [0, 0]
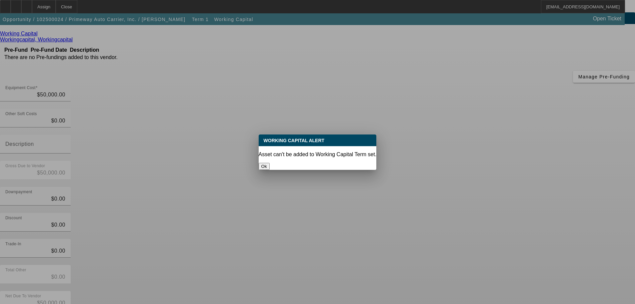
click at [270, 163] on button "Ok" at bounding box center [264, 166] width 11 height 7
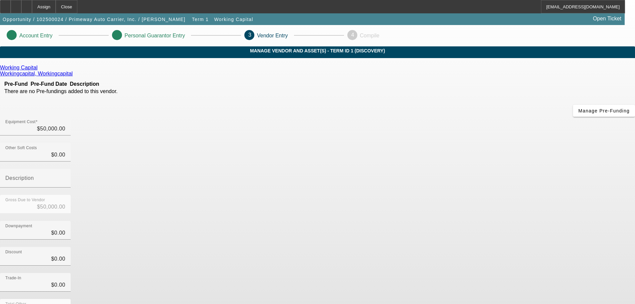
scroll to position [34, 0]
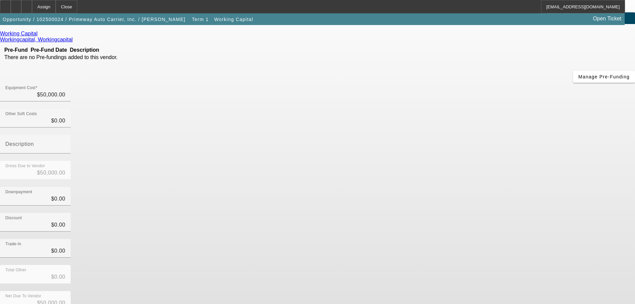
drag, startPoint x: 476, startPoint y: 255, endPoint x: 466, endPoint y: 257, distance: 9.8
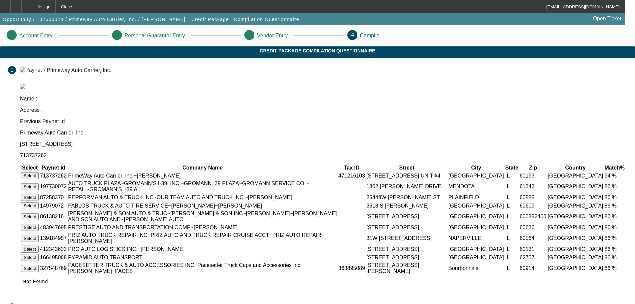
click at [39, 172] on button "Select" at bounding box center [30, 175] width 18 height 7
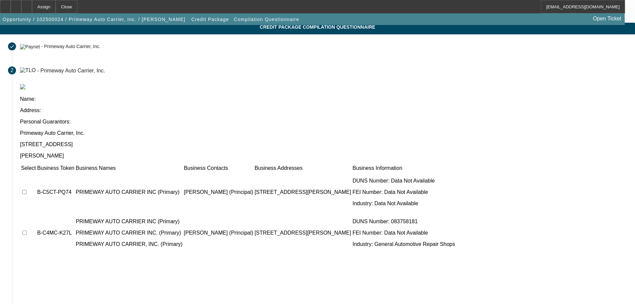
click at [27, 190] on input "checkbox" at bounding box center [24, 192] width 4 height 4
checkbox input "true"
click at [27, 230] on input "checkbox" at bounding box center [24, 232] width 4 height 4
checkbox input "true"
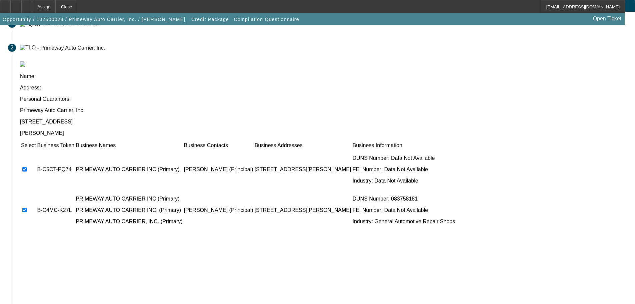
scroll to position [65, 0]
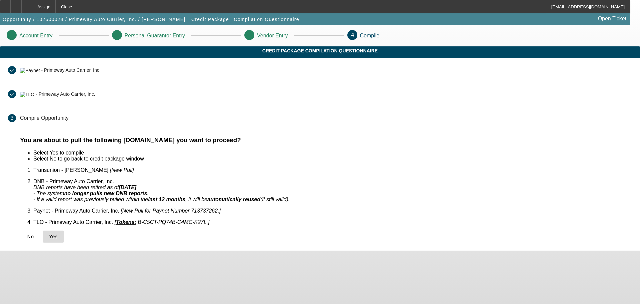
click at [58, 234] on span "Yes" at bounding box center [53, 236] width 9 height 5
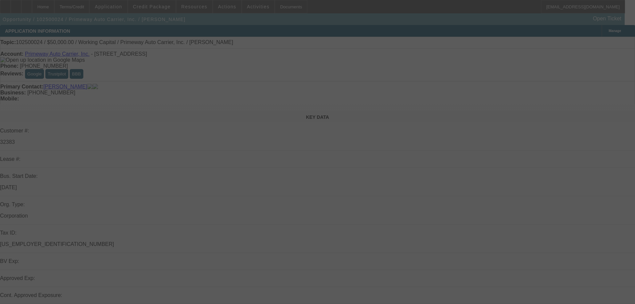
select select "0"
select select "2"
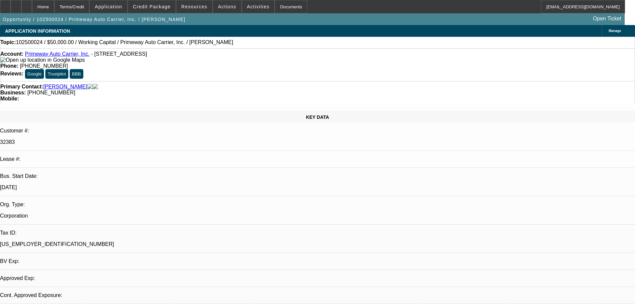
select select "2"
select select "0.1"
select select "4"
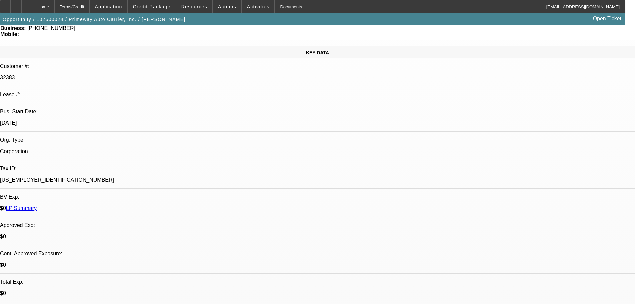
scroll to position [67, 0]
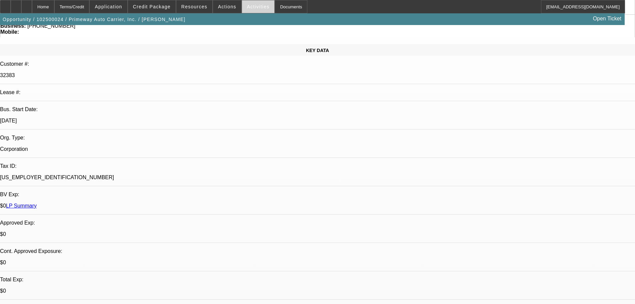
click at [252, 6] on span "Activities" at bounding box center [258, 6] width 23 height 5
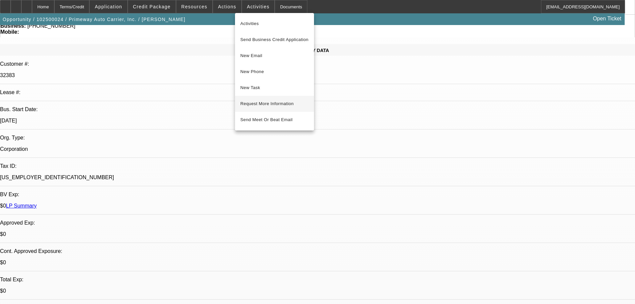
click at [266, 109] on button "Request More Information" at bounding box center [274, 104] width 79 height 16
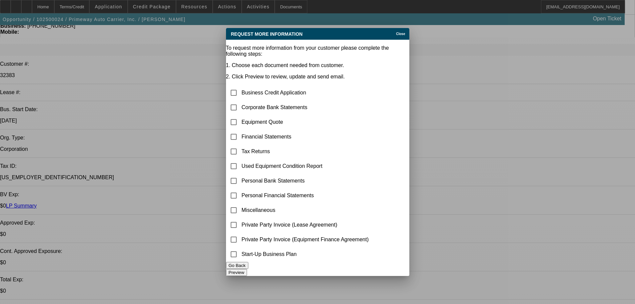
scroll to position [0, 0]
click at [240, 101] on input "checkbox" at bounding box center [233, 107] width 13 height 13
checkbox input "true"
click at [240, 203] on input "checkbox" at bounding box center [233, 209] width 13 height 13
checkbox input "true"
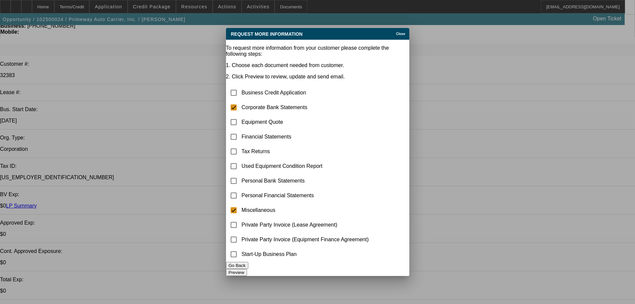
click at [247, 269] on button "Preview" at bounding box center [236, 272] width 21 height 7
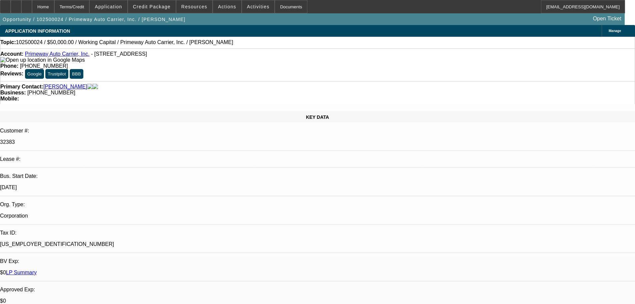
scroll to position [67, 0]
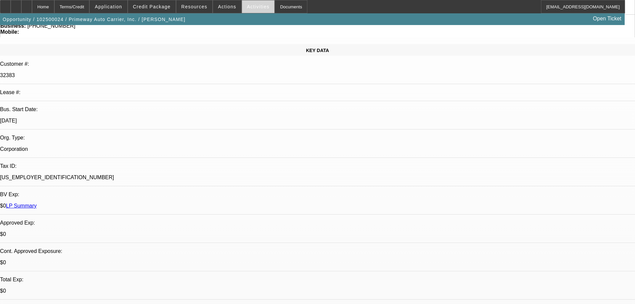
click at [247, 8] on span "Activities" at bounding box center [258, 6] width 23 height 5
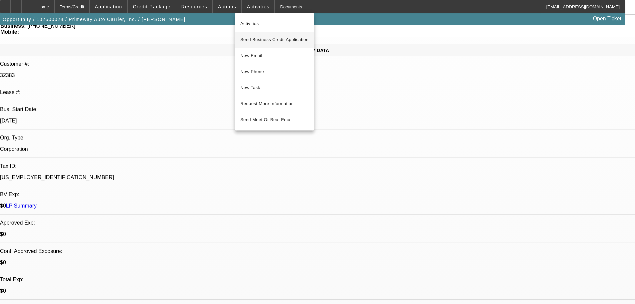
click at [277, 42] on span "Send Business Credit Application" at bounding box center [274, 40] width 68 height 8
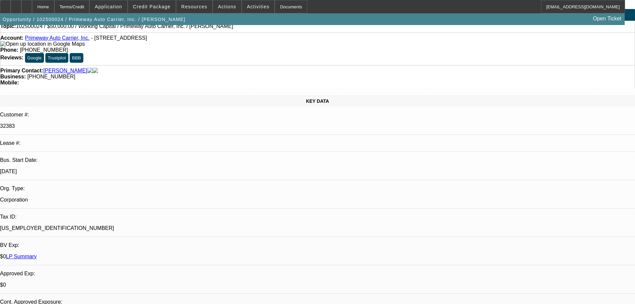
scroll to position [0, 0]
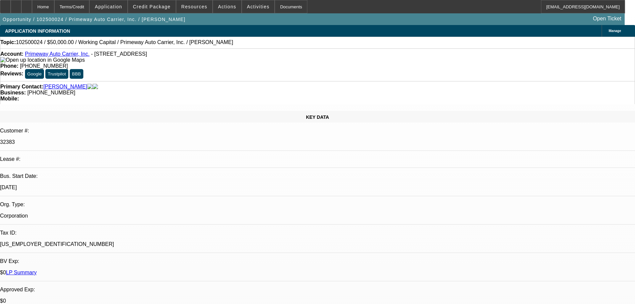
click at [609, 29] on span "Manage" at bounding box center [615, 31] width 12 height 4
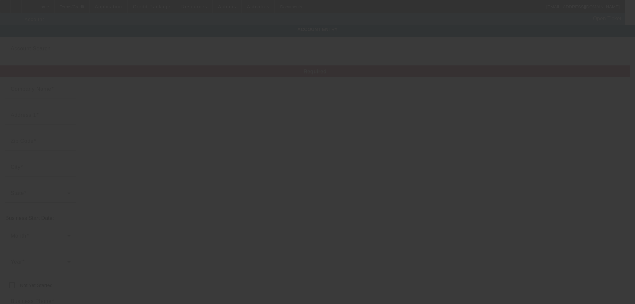
type input "Primeway Auto Carrier, Inc."
type input "321 Charlotte Ct"
type input "60193"
type input "Schaumburg"
type input "[PHONE_NUMBER]"
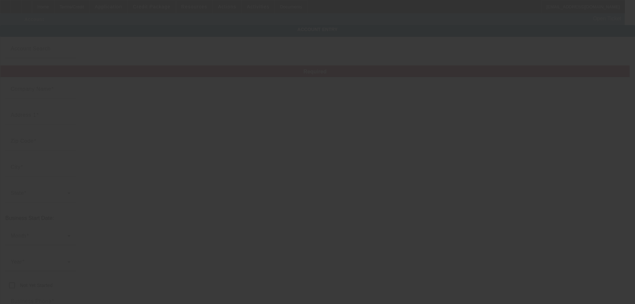
type input "Unit 4"
type input "primewayac@gmail.com"
type input "Cook"
type input "[US_EMPLOYER_IDENTIFICATION_NUMBER]"
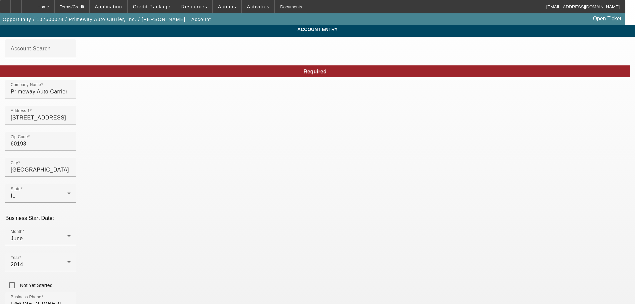
drag, startPoint x: 454, startPoint y: 264, endPoint x: 420, endPoint y: 265, distance: 33.7
click at [54, 5] on div "Home" at bounding box center [43, 6] width 22 height 13
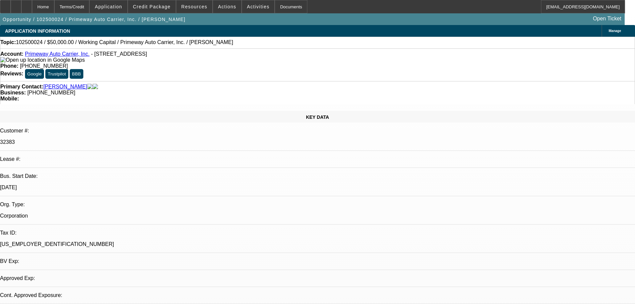
select select "0"
select select "2"
select select "0.1"
select select "4"
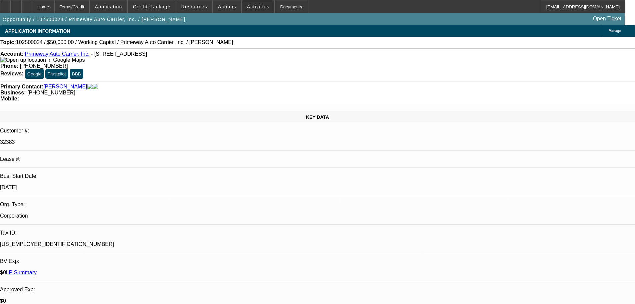
click at [254, 6] on span "Activities" at bounding box center [258, 6] width 23 height 5
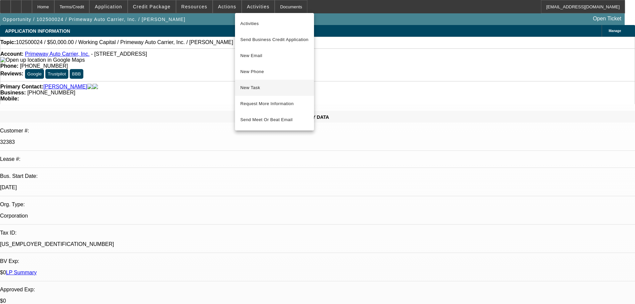
click at [277, 92] on button "New Task" at bounding box center [274, 88] width 79 height 16
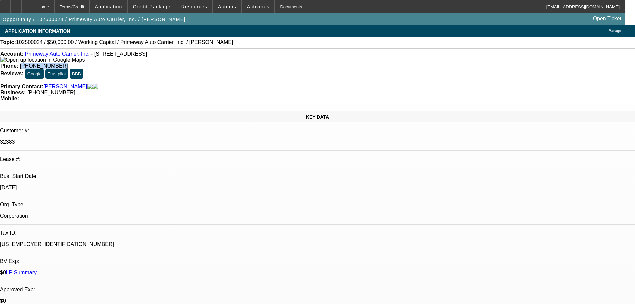
drag, startPoint x: 263, startPoint y: 55, endPoint x: 233, endPoint y: 59, distance: 30.6
click at [233, 59] on div "Account: Primeway Auto Carrier, Inc. - 321 Charlotte Ct Unit 4, Schaumburg, IL …" at bounding box center [317, 64] width 635 height 33
copy span "[PHONE_NUMBER]"
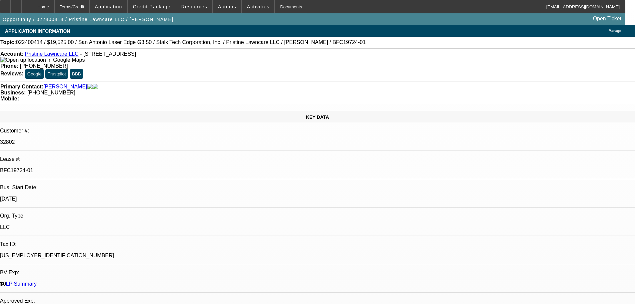
select select "0"
select select "2"
select select "0"
select select "6"
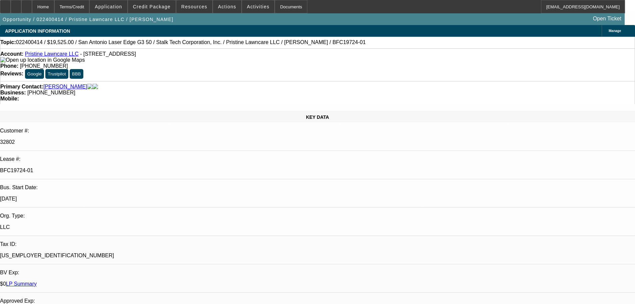
select select "0"
select select "6"
select select "0"
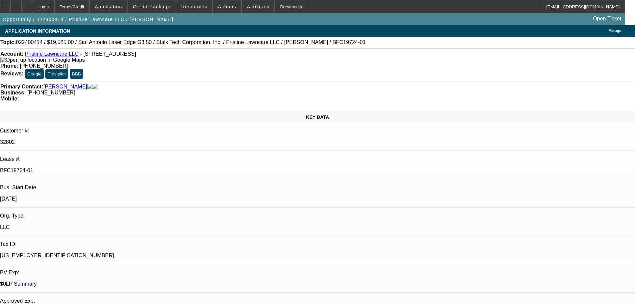
select select "0"
select select "2"
select select "0"
select select "6"
select select "0"
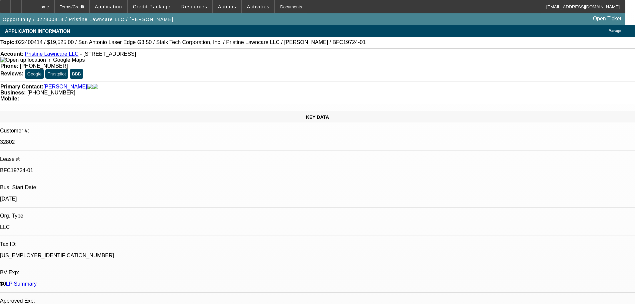
select select "0"
select select "6"
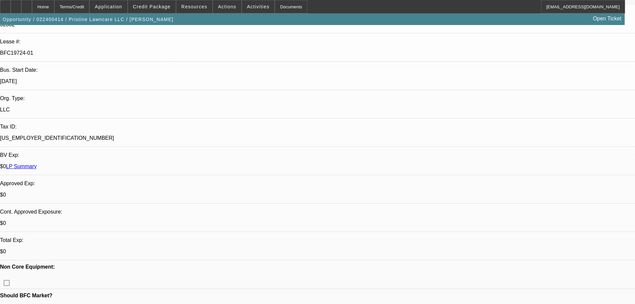
scroll to position [133, 0]
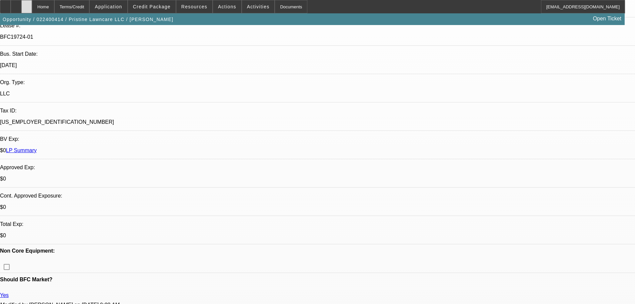
click at [27, 4] on icon at bounding box center [27, 4] width 0 height 0
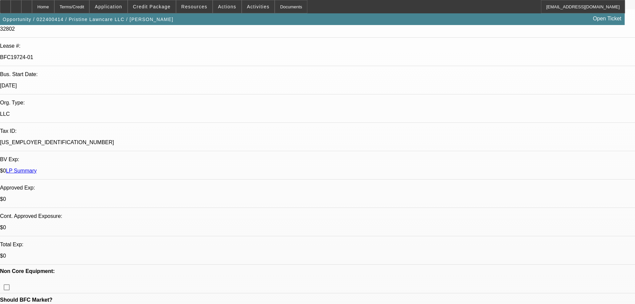
select select "0"
select select "2"
select select "0"
select select "6"
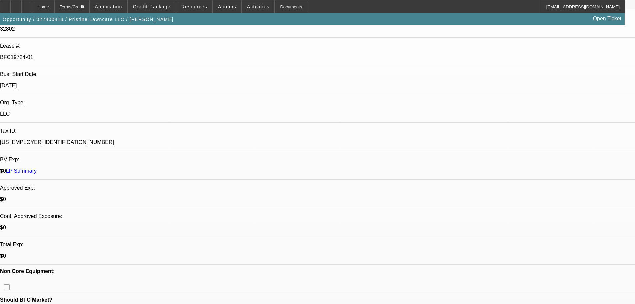
select select "0"
select select "6"
select select "0"
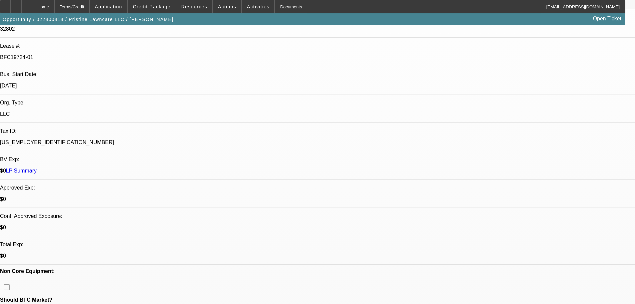
select select "0"
select select "2"
select select "0"
select select "6"
select select "0"
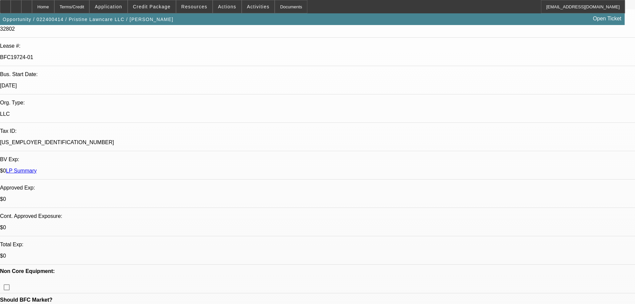
select select "0"
select select "6"
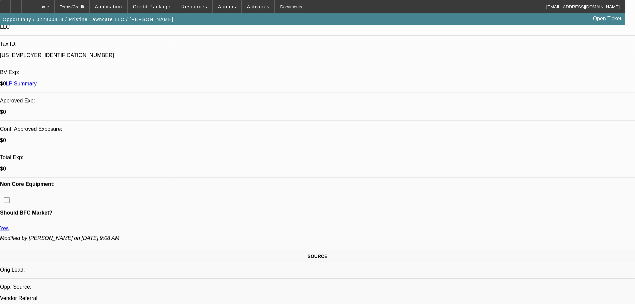
scroll to position [267, 0]
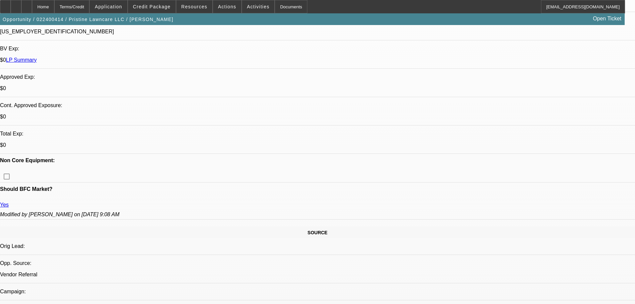
scroll to position [200, 0]
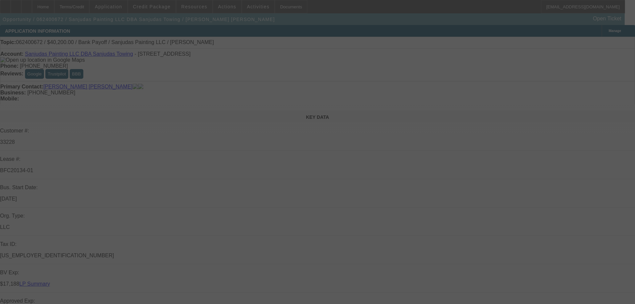
select select "0"
select select "2"
select select "0"
select select "6"
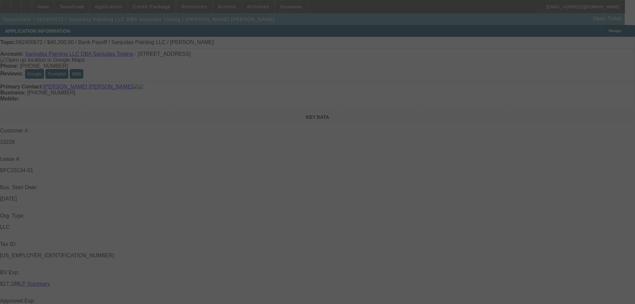
select select "0"
select select "2"
select select "0"
select select "6"
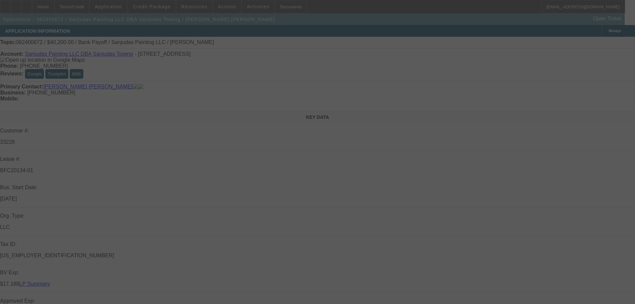
select select "0"
select select "2"
select select "0"
select select "6"
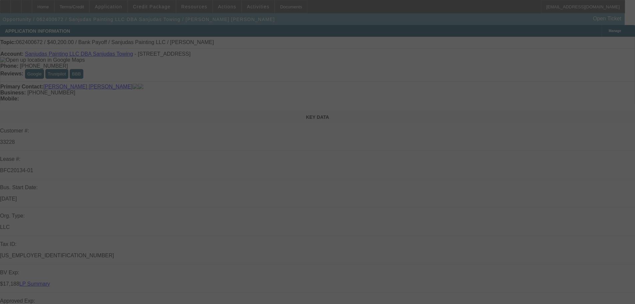
select select "0"
select select "2"
select select "0"
select select "6"
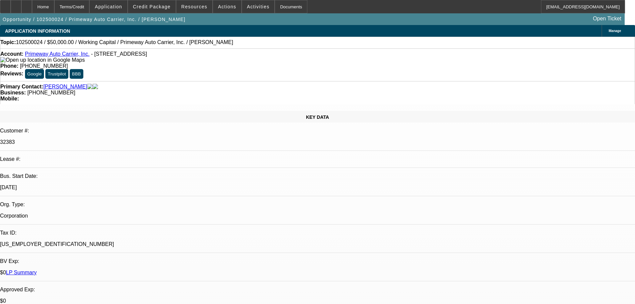
select select "0"
select select "2"
select select "0.1"
select select "4"
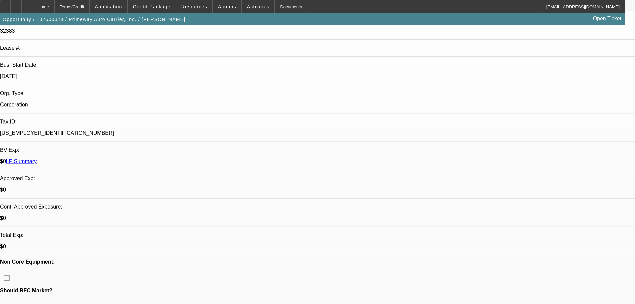
scroll to position [133, 0]
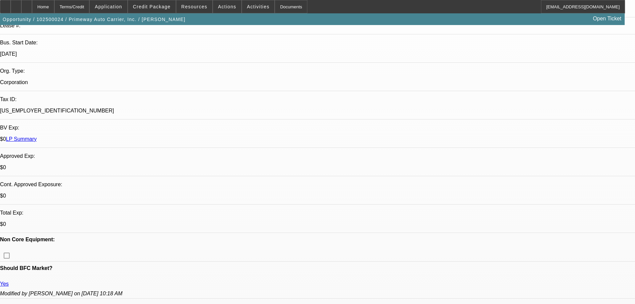
click at [16, 4] on icon at bounding box center [16, 4] width 0 height 0
click at [32, 8] on div at bounding box center [26, 6] width 11 height 13
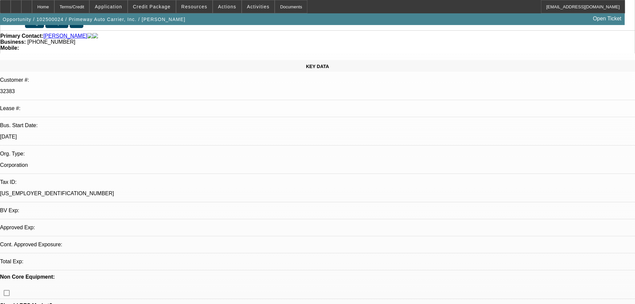
select select "0"
select select "2"
select select "0.1"
select select "4"
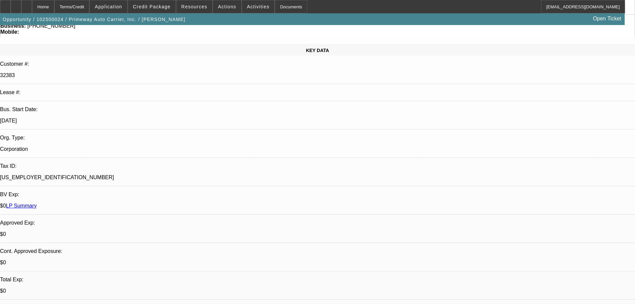
scroll to position [133, 0]
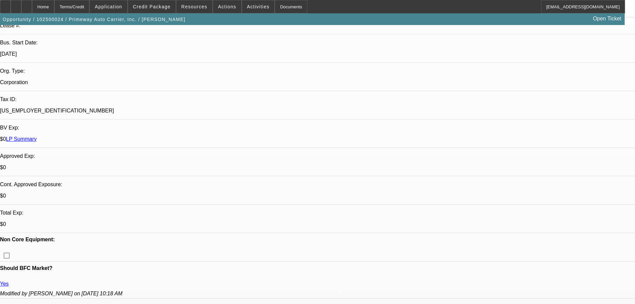
click at [32, 9] on div at bounding box center [26, 6] width 11 height 13
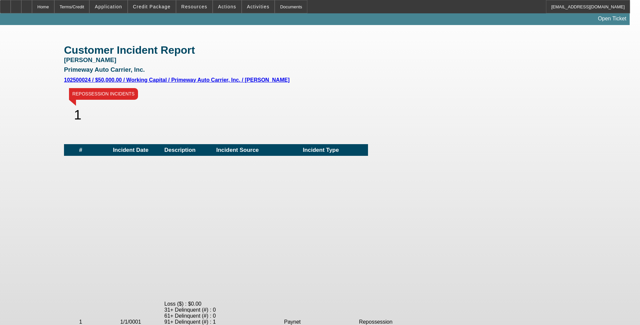
scroll to position [133, 0]
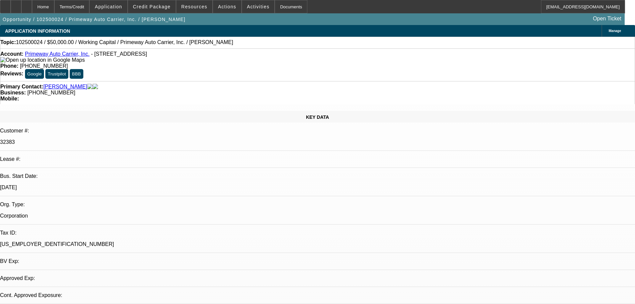
select select "0"
select select "2"
select select "0.1"
select select "4"
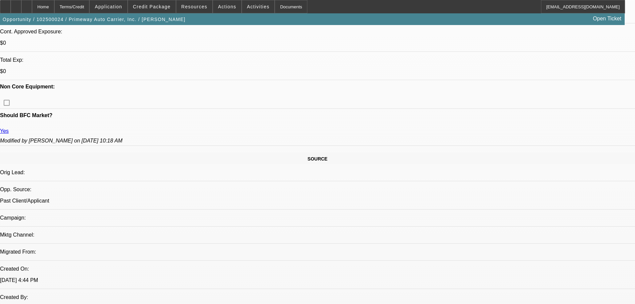
scroll to position [400, 0]
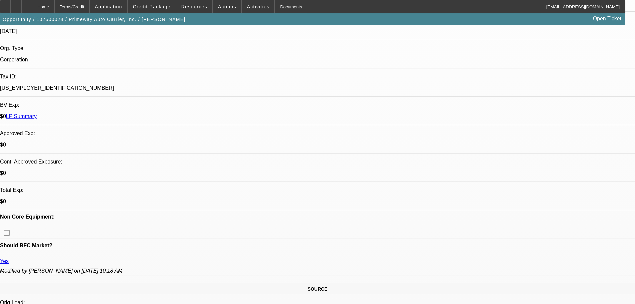
scroll to position [133, 0]
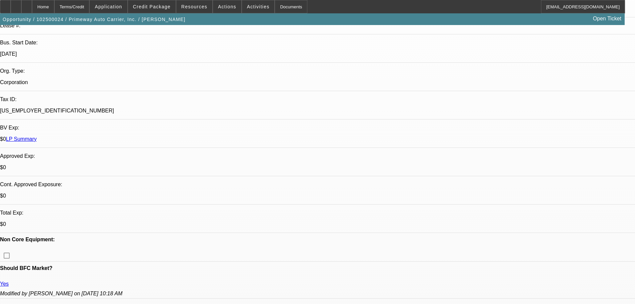
click at [27, 4] on icon at bounding box center [27, 4] width 0 height 0
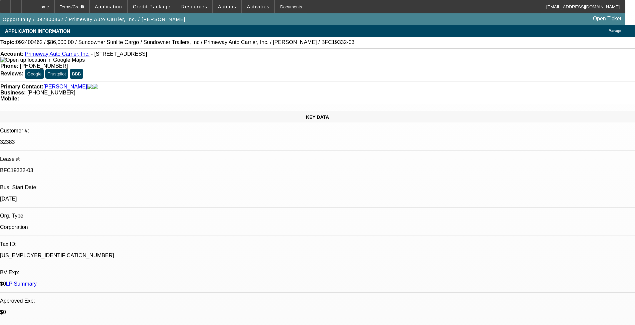
select select "0"
select select "6"
select select "0"
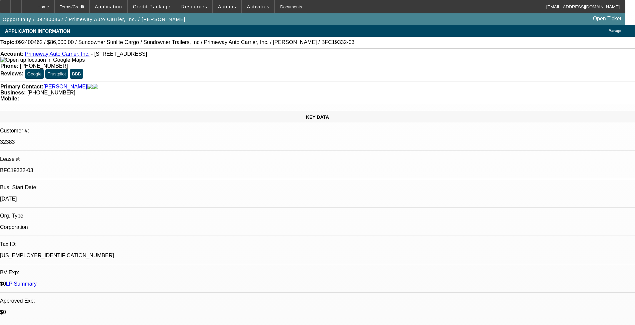
select select "0"
select select "6"
select select "0"
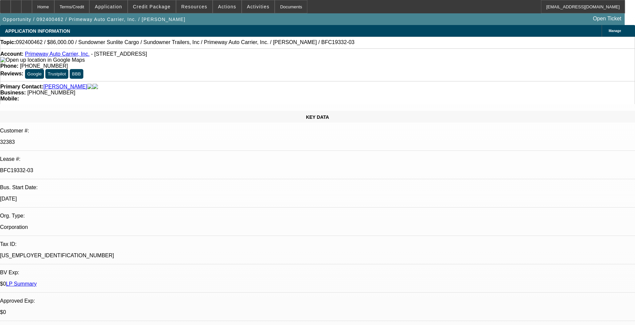
select select "0"
select select "6"
select select "0"
select select "2"
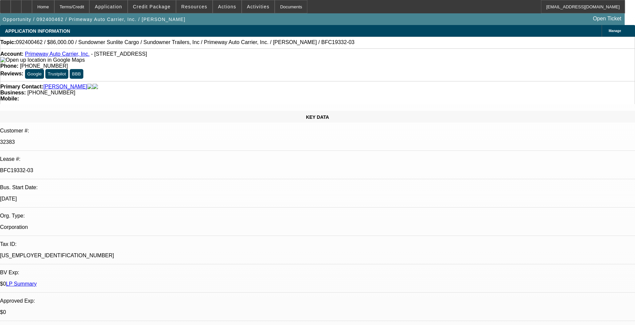
select select "0"
select select "6"
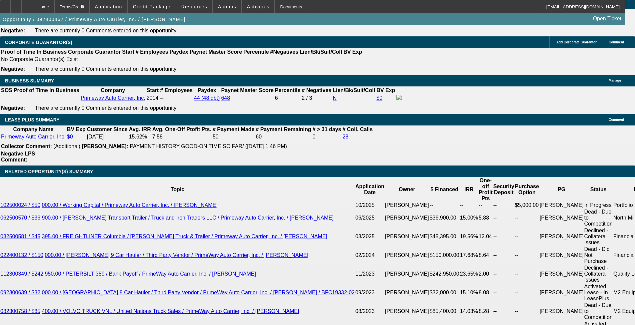
scroll to position [1067, 0]
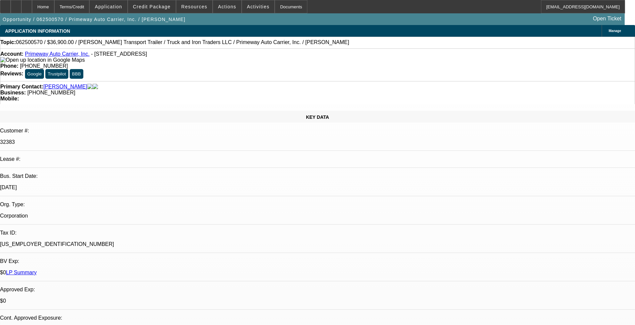
select select "0"
select select "2"
select select "0"
select select "6"
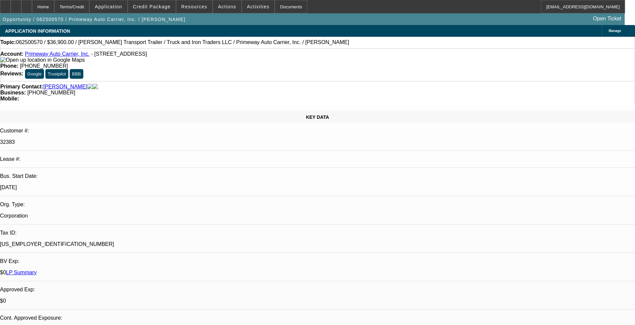
select select "0"
select select "2"
select select "0"
select select "6"
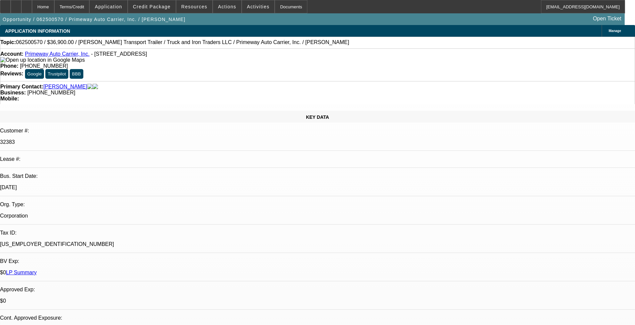
select select "0"
select select "3"
select select "0"
select select "6"
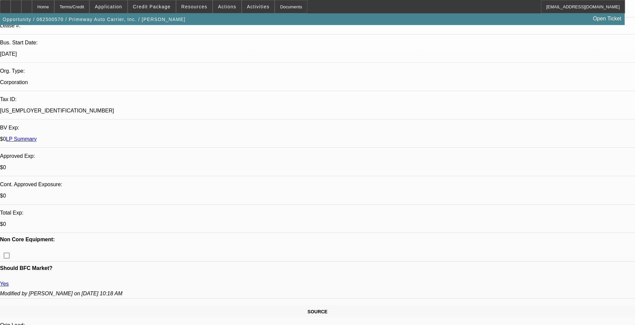
scroll to position [200, 0]
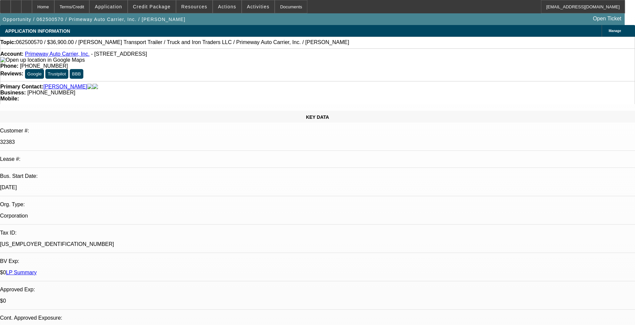
select select "0"
select select "2"
select select "0"
select select "6"
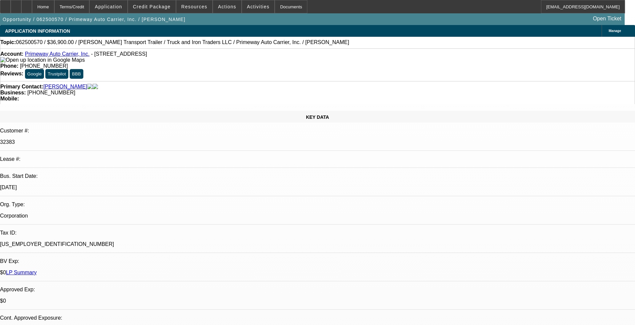
select select "0"
select select "2"
select select "0"
select select "6"
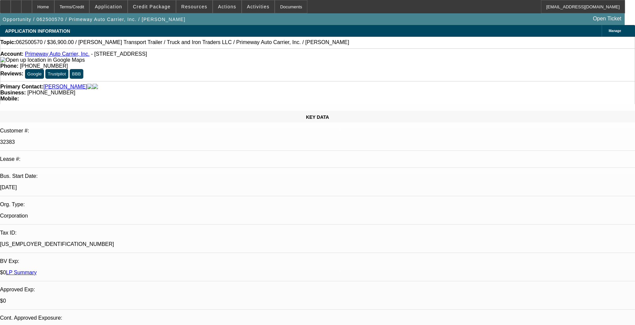
select select "0"
select select "3"
select select "0"
select select "6"
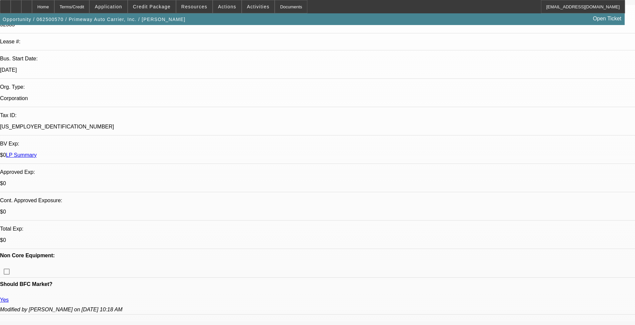
scroll to position [133, 0]
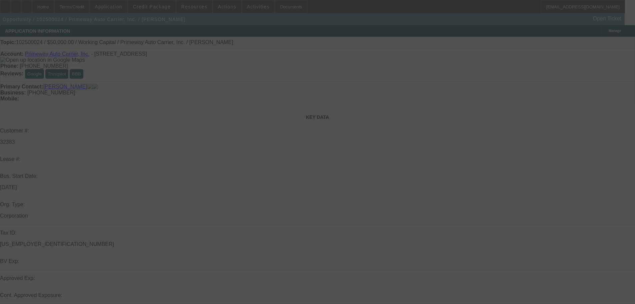
select select "0"
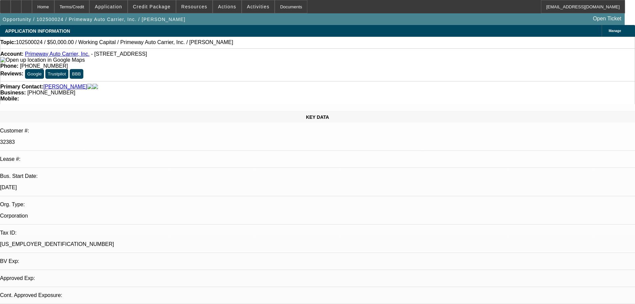
select select "2"
select select "0.1"
select select "4"
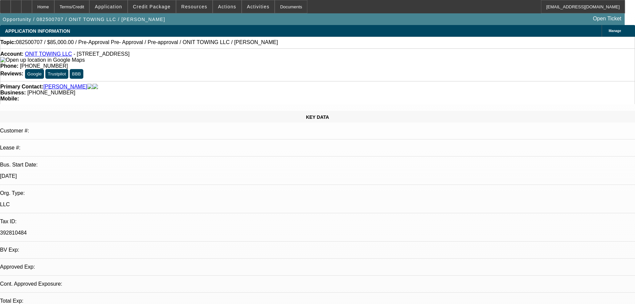
select select "0.15"
select select "2"
select select "0.1"
select select "4"
